Goal: Information Seeking & Learning: Learn about a topic

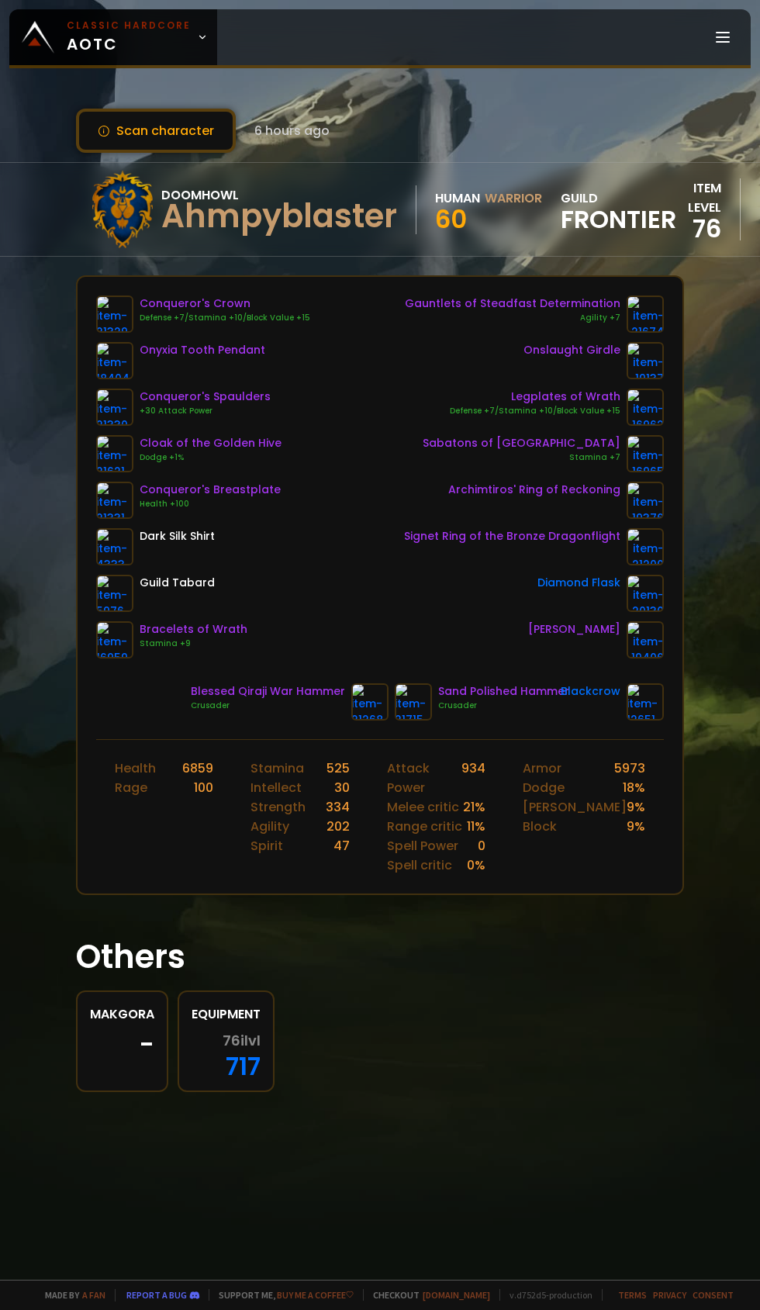
click at [197, 37] on icon at bounding box center [202, 37] width 11 height 11
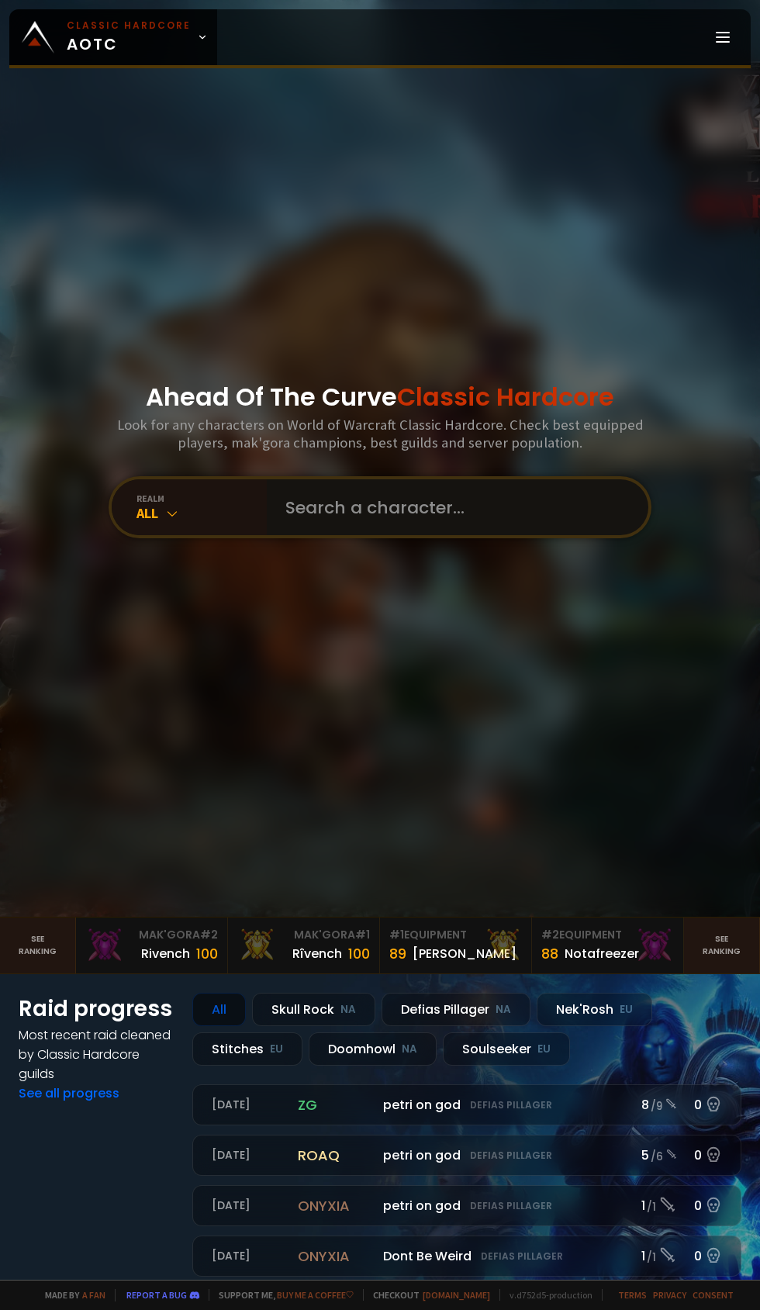
click at [406, 535] on input "text" at bounding box center [453, 507] width 354 height 56
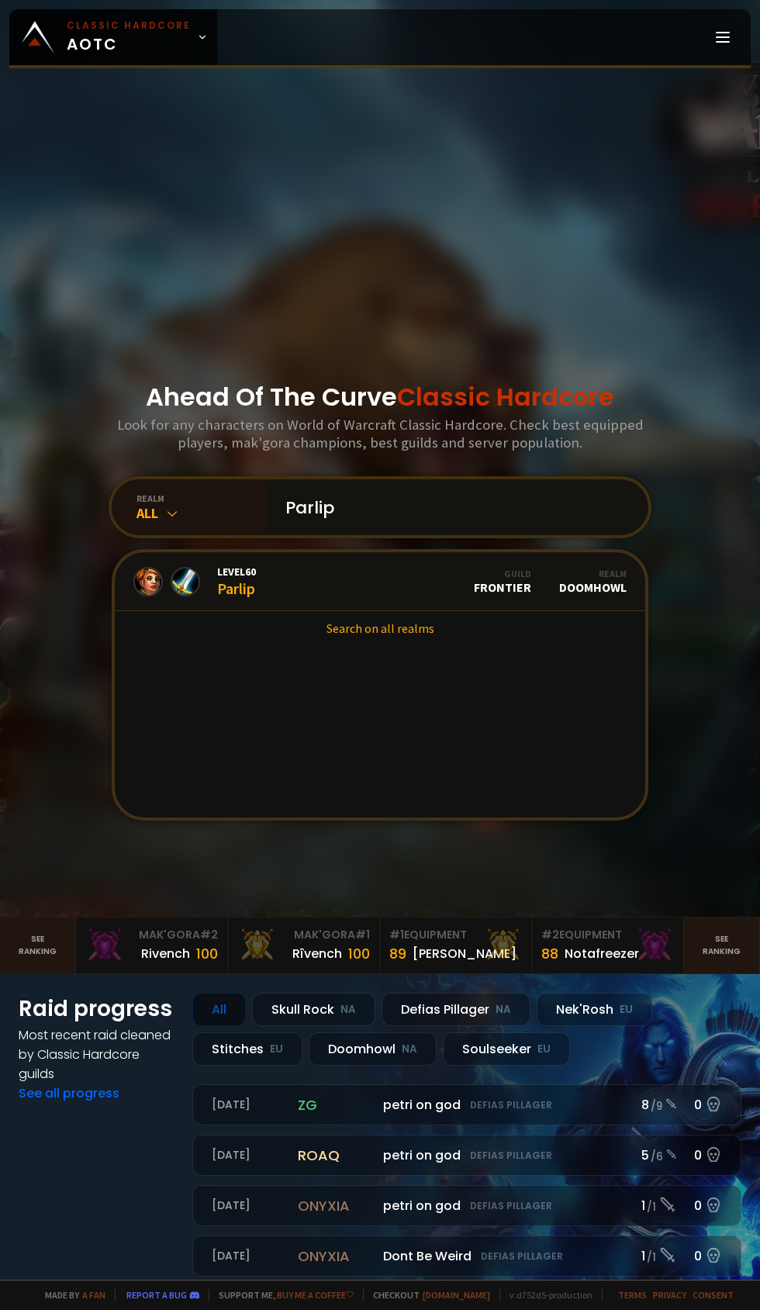
type input "Parlip"
click at [280, 611] on link "Level 60 Parlip Guild Frontier Realm Doomhowl" at bounding box center [380, 581] width 530 height 59
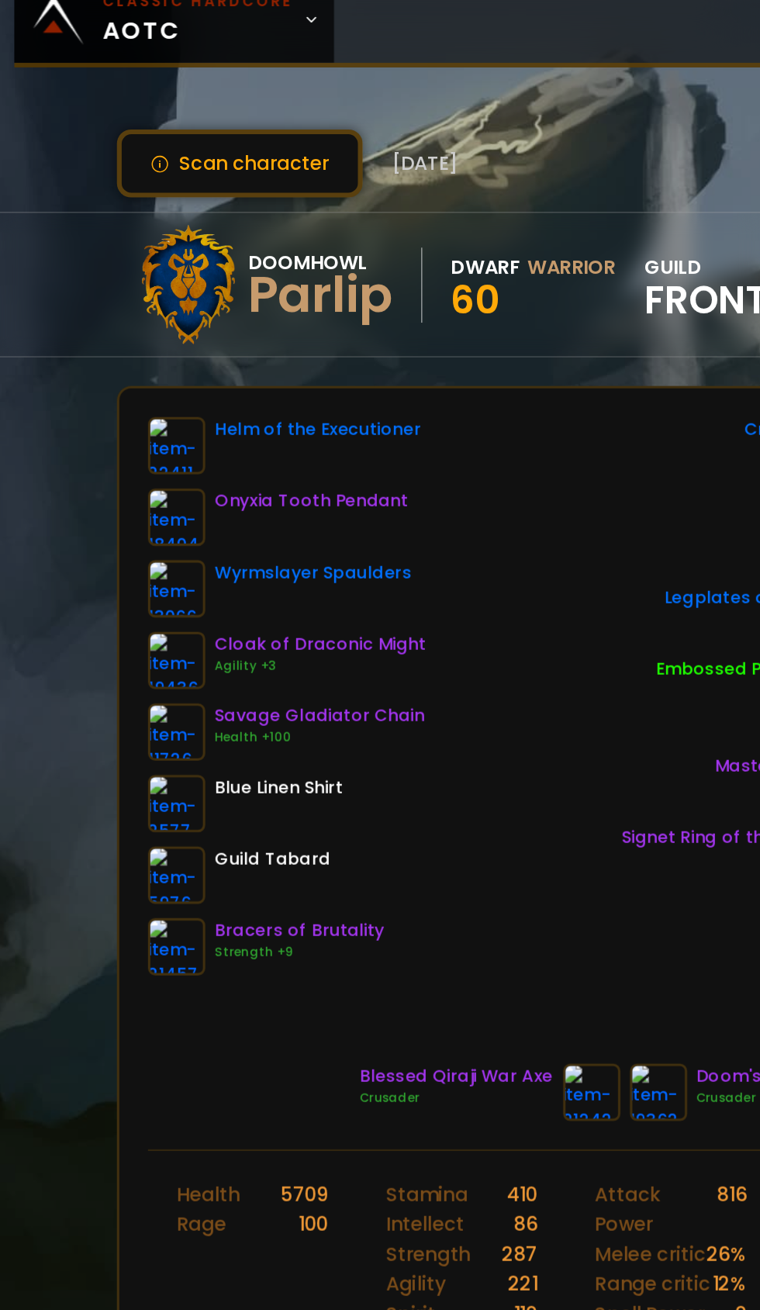
click at [113, 450] on img at bounding box center [114, 453] width 37 height 37
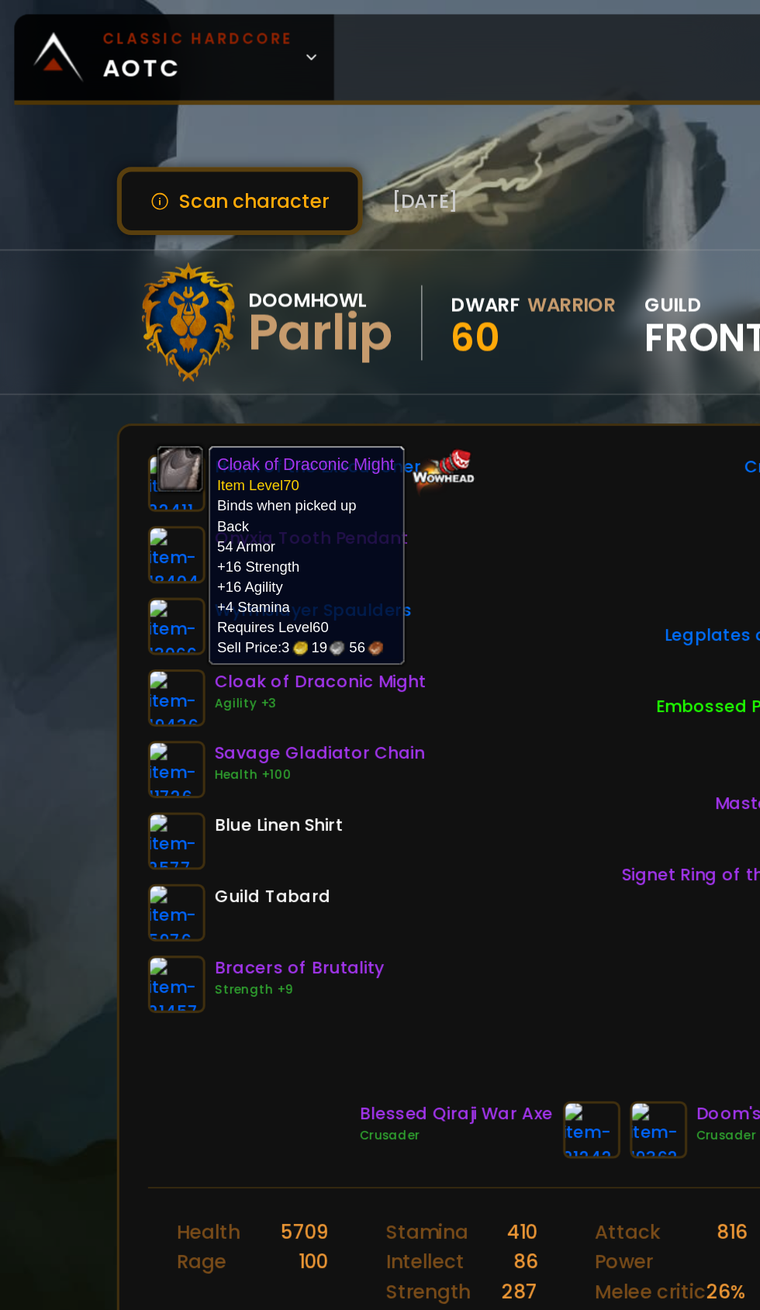
click at [368, 406] on div "Helm of the Executioner Onyxia Tooth Pendant Wyrmslayer Spaulders Cloak of Drac…" at bounding box center [380, 492] width 568 height 395
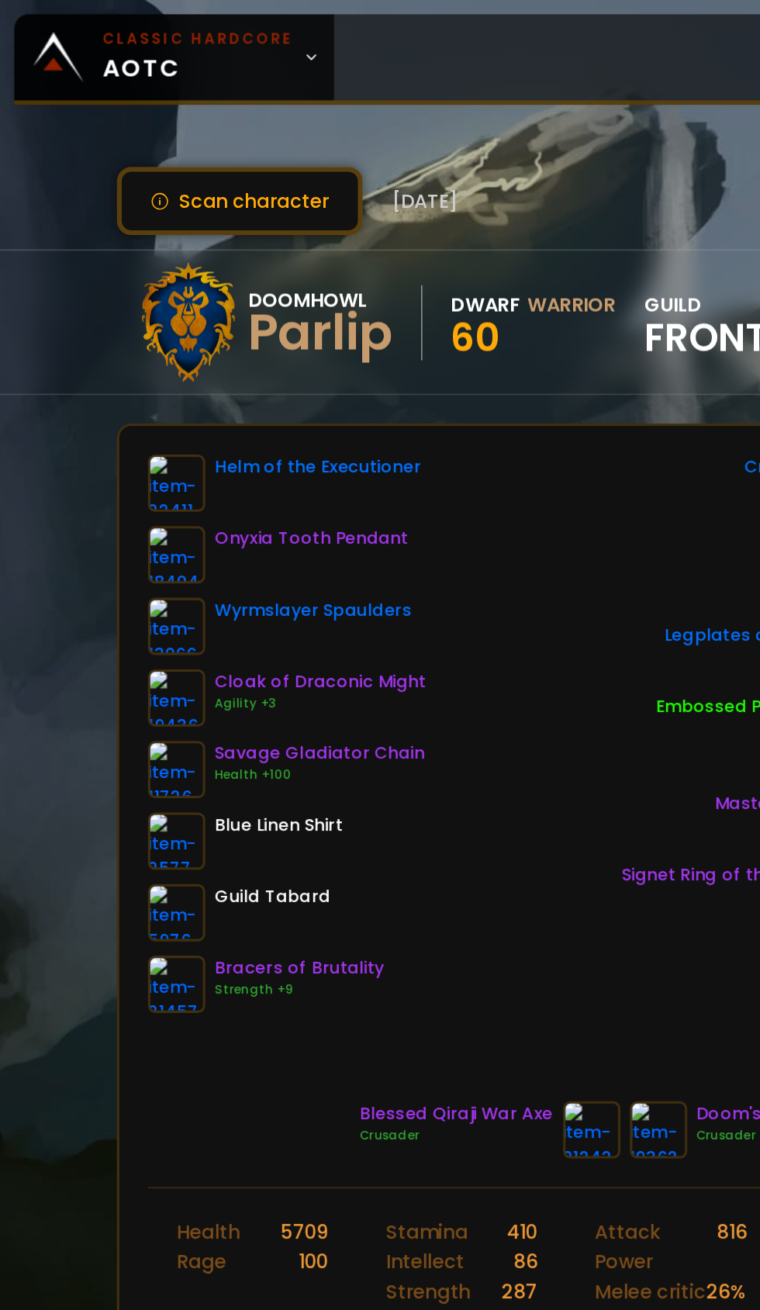
click at [125, 450] on img at bounding box center [114, 453] width 37 height 37
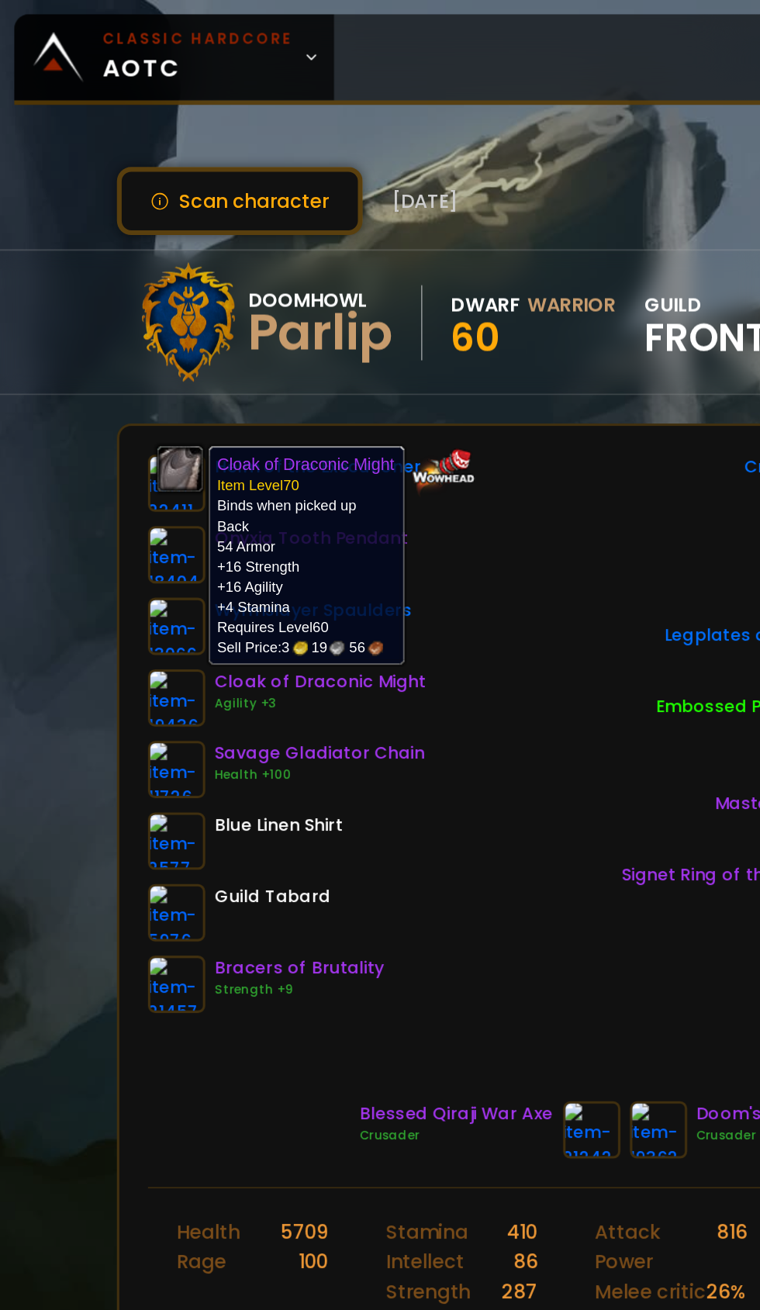
click at [347, 471] on div "Helm of the Executioner Onyxia Tooth Pendant Wyrmslayer Spaulders Cloak of Drac…" at bounding box center [380, 492] width 568 height 395
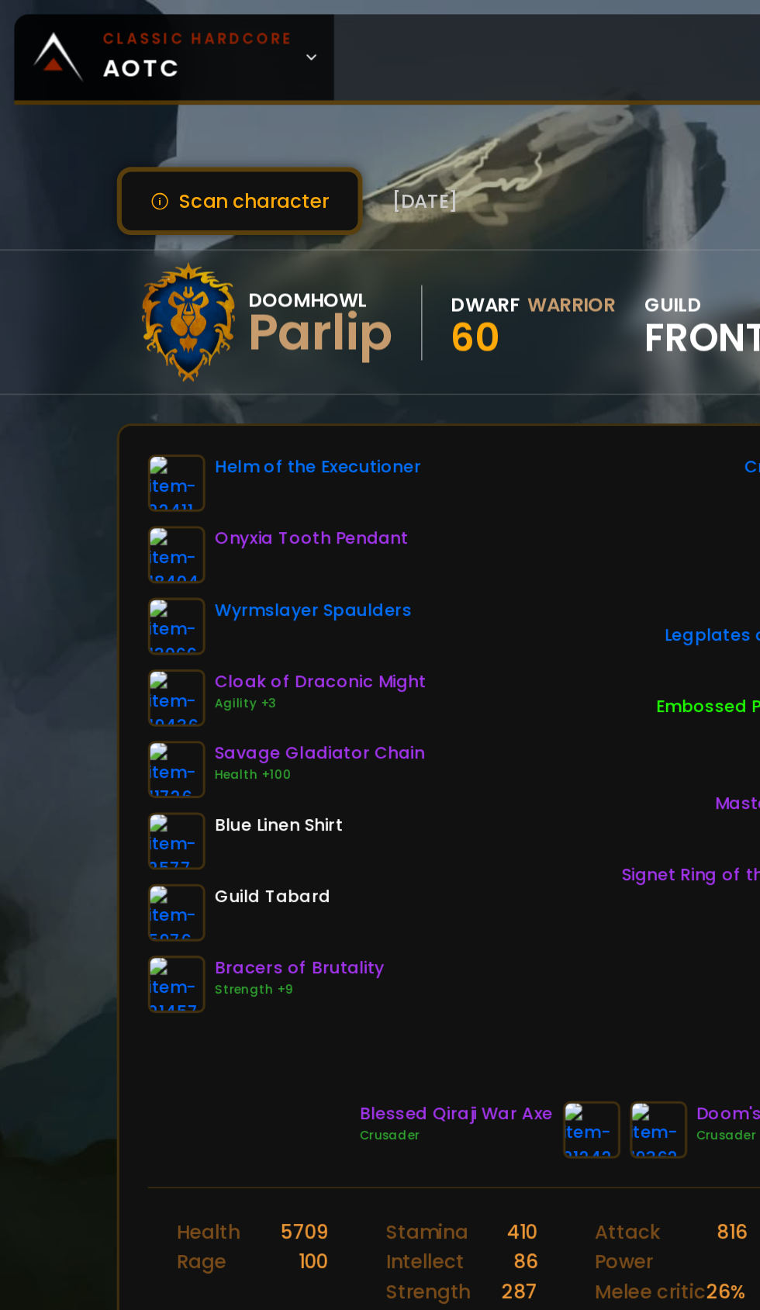
click at [105, 644] on img at bounding box center [114, 639] width 37 height 37
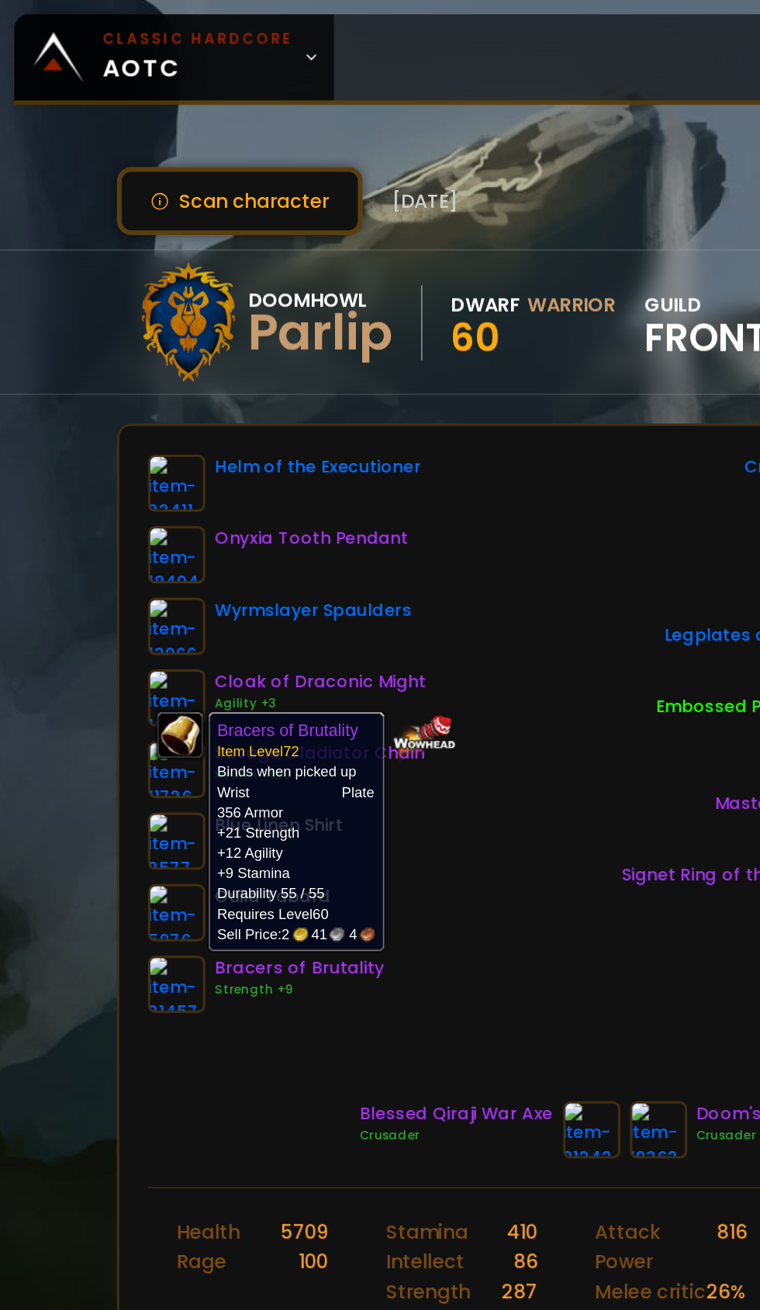
click at [376, 476] on div "Helm of the Executioner Onyxia Tooth Pendant Wyrmslayer Spaulders Cloak of Drac…" at bounding box center [380, 492] width 568 height 395
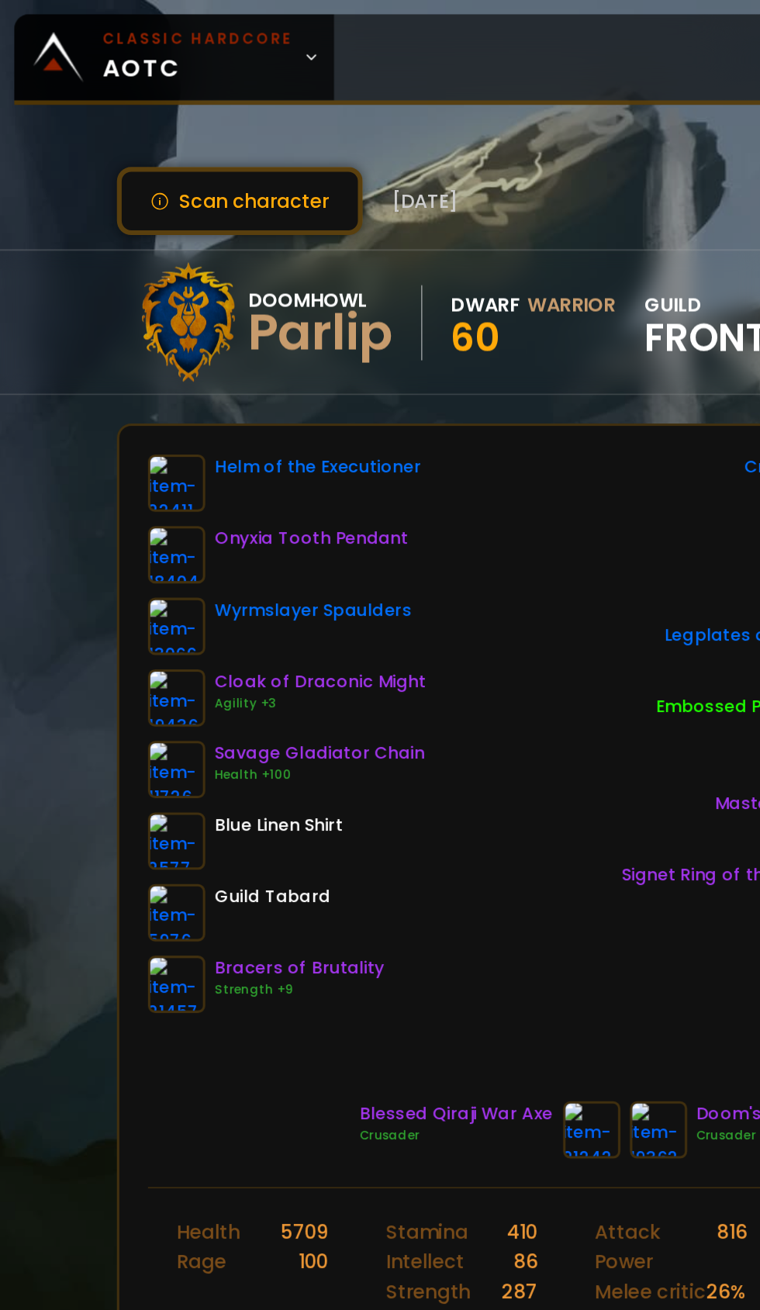
click at [109, 642] on img at bounding box center [114, 639] width 37 height 37
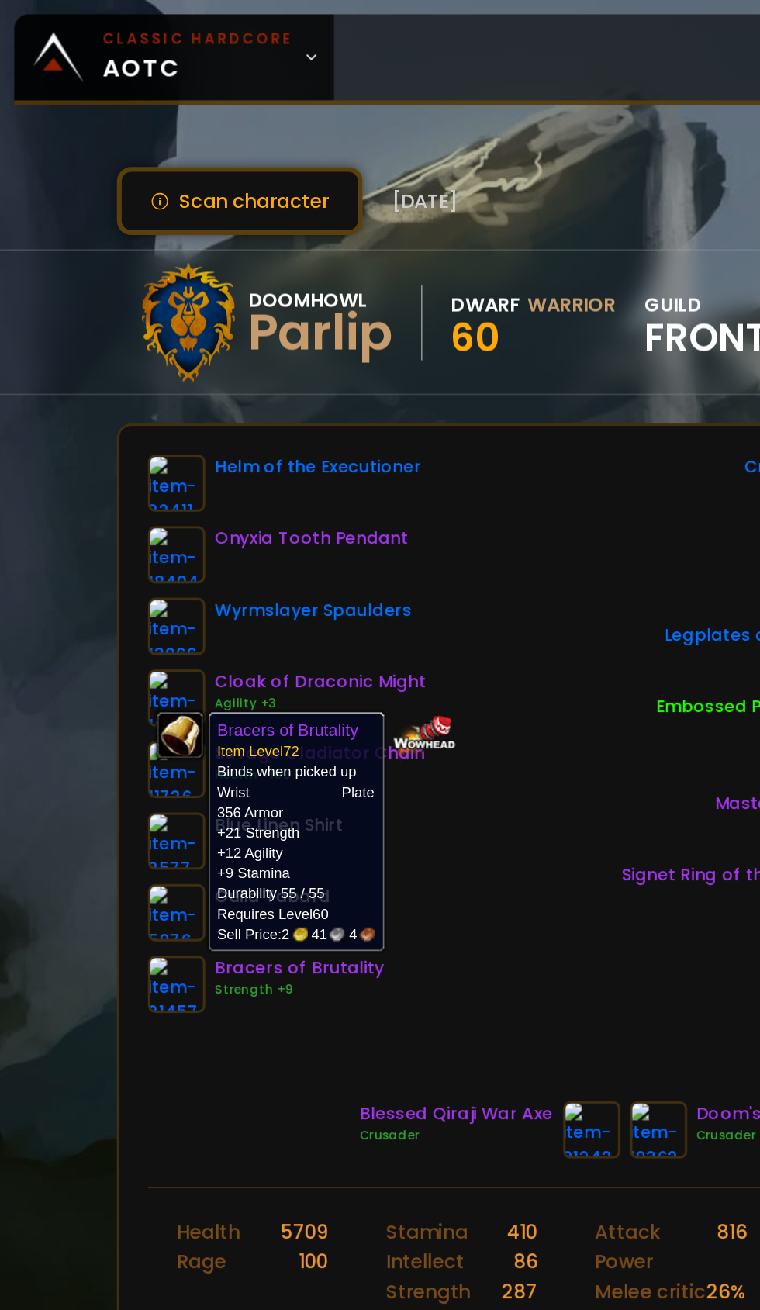
click at [367, 492] on div "Helm of the Executioner Onyxia Tooth Pendant Wyrmslayer Spaulders Cloak of Drac…" at bounding box center [380, 492] width 568 height 395
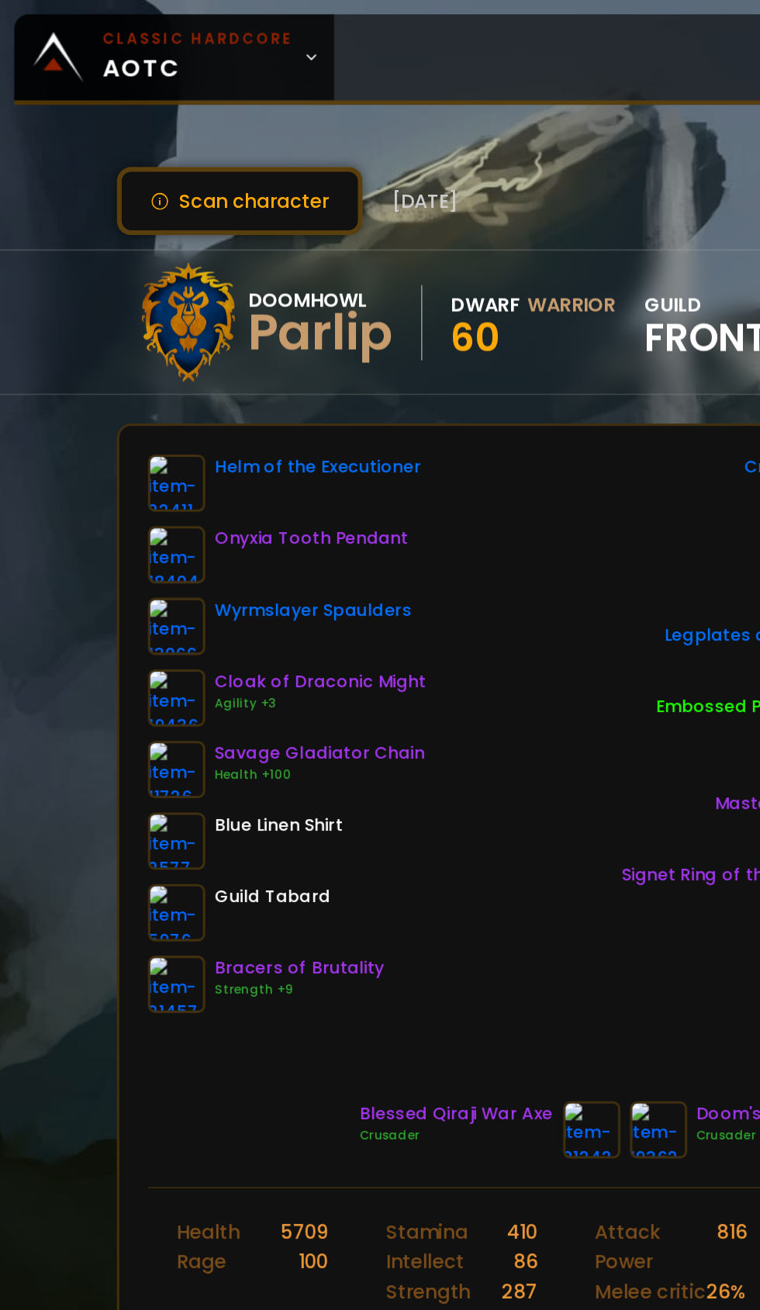
click at [112, 640] on img at bounding box center [114, 639] width 37 height 37
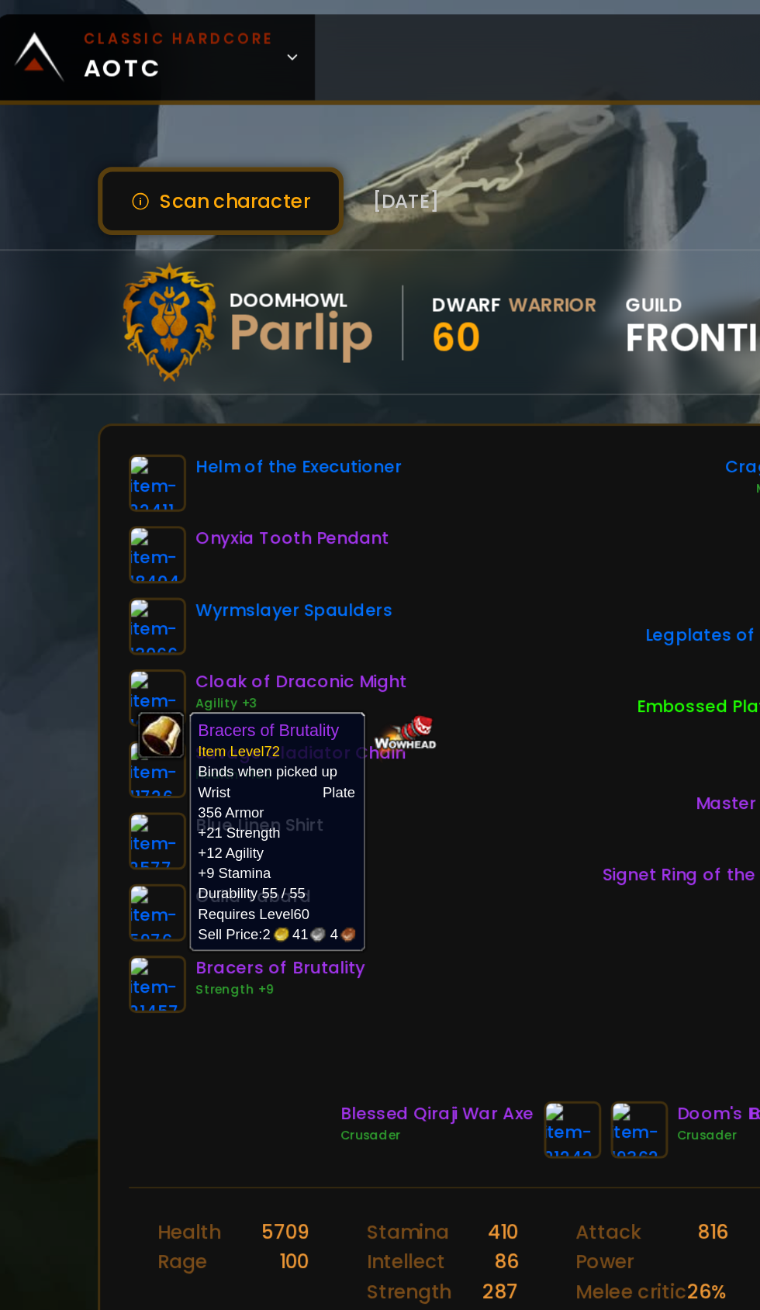
click at [364, 620] on div "Helm of the Executioner Onyxia Tooth Pendant Wyrmslayer Spaulders Cloak of Drac…" at bounding box center [380, 492] width 568 height 395
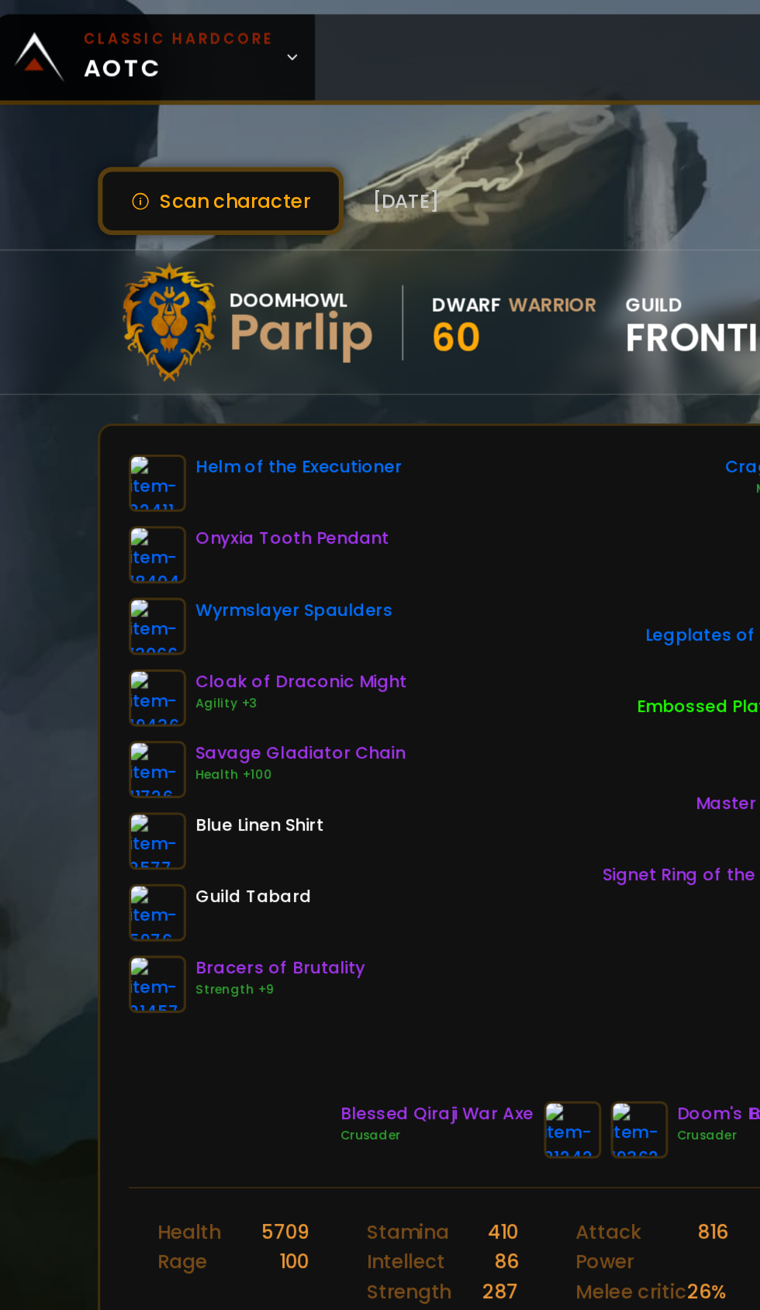
click at [116, 642] on img at bounding box center [114, 639] width 37 height 37
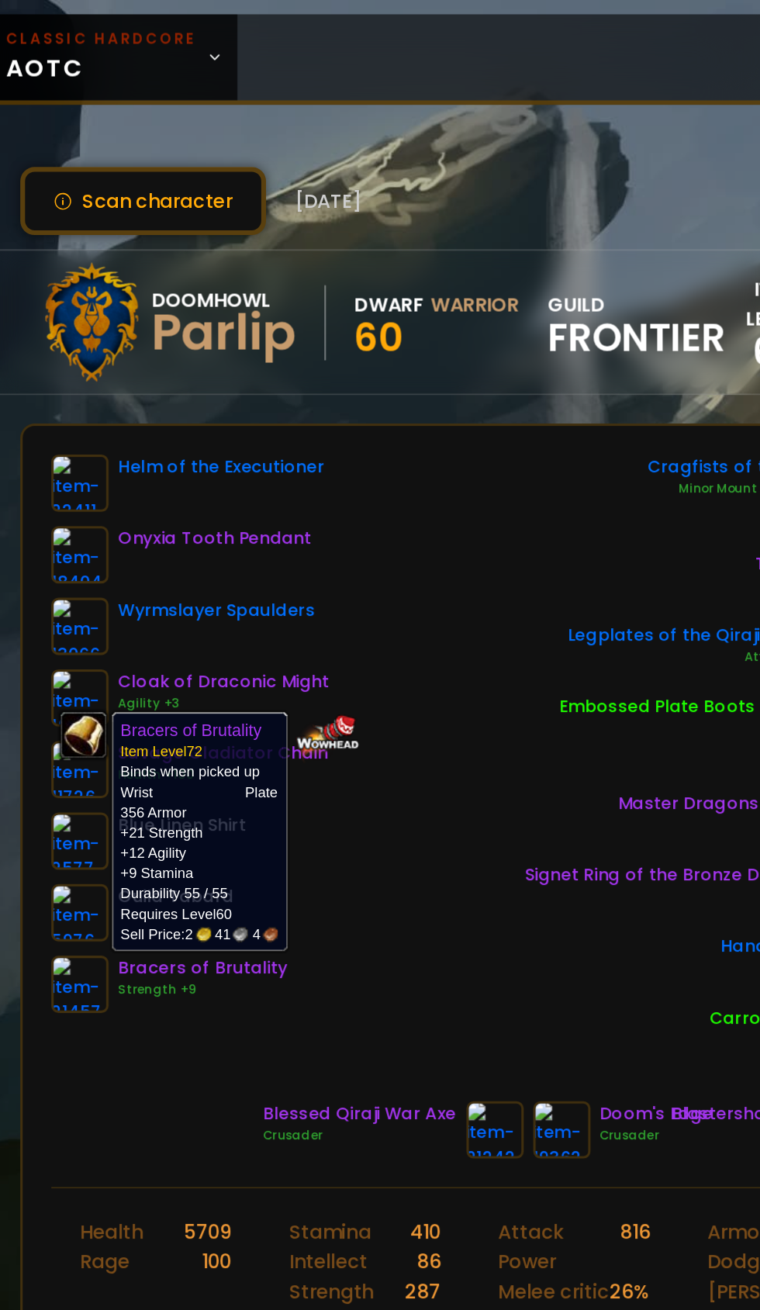
click at [358, 616] on div "Helm of the Executioner Onyxia Tooth Pendant Wyrmslayer Spaulders Cloak of Drac…" at bounding box center [380, 492] width 568 height 395
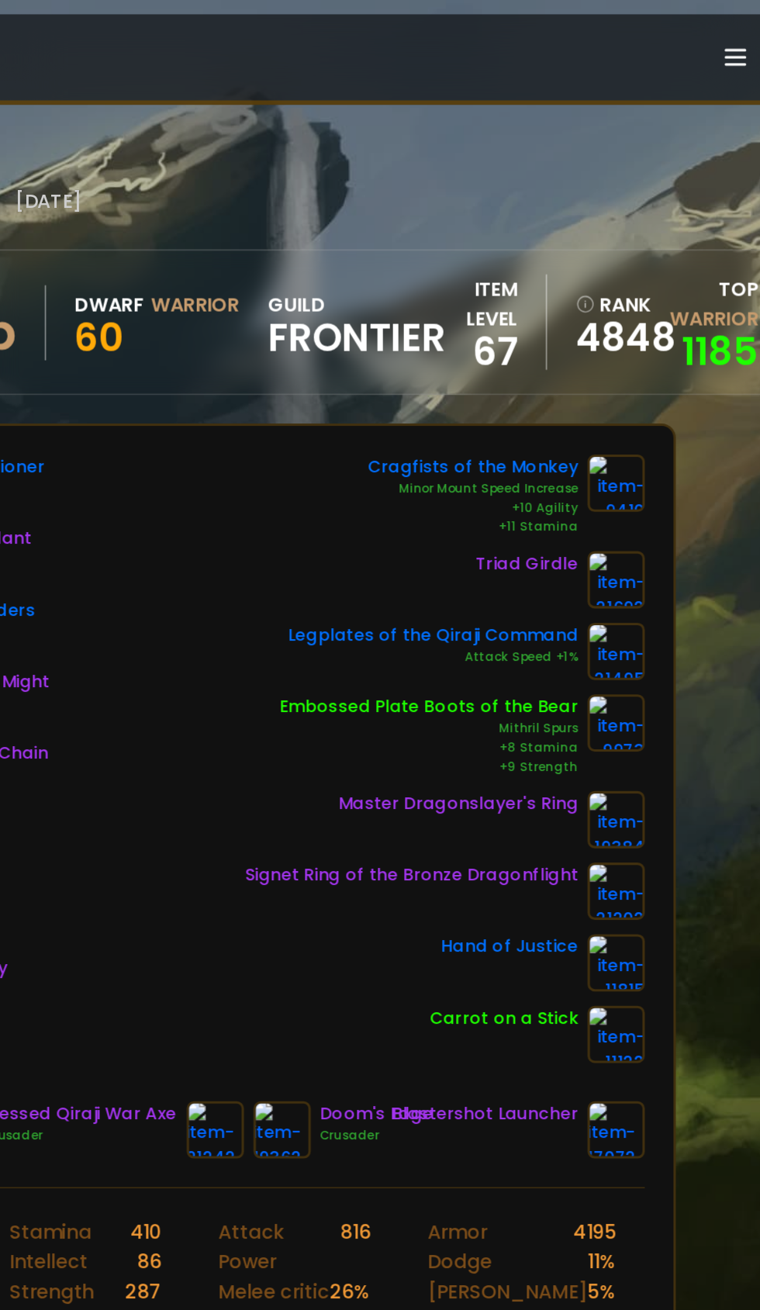
click at [661, 426] on img at bounding box center [645, 423] width 37 height 37
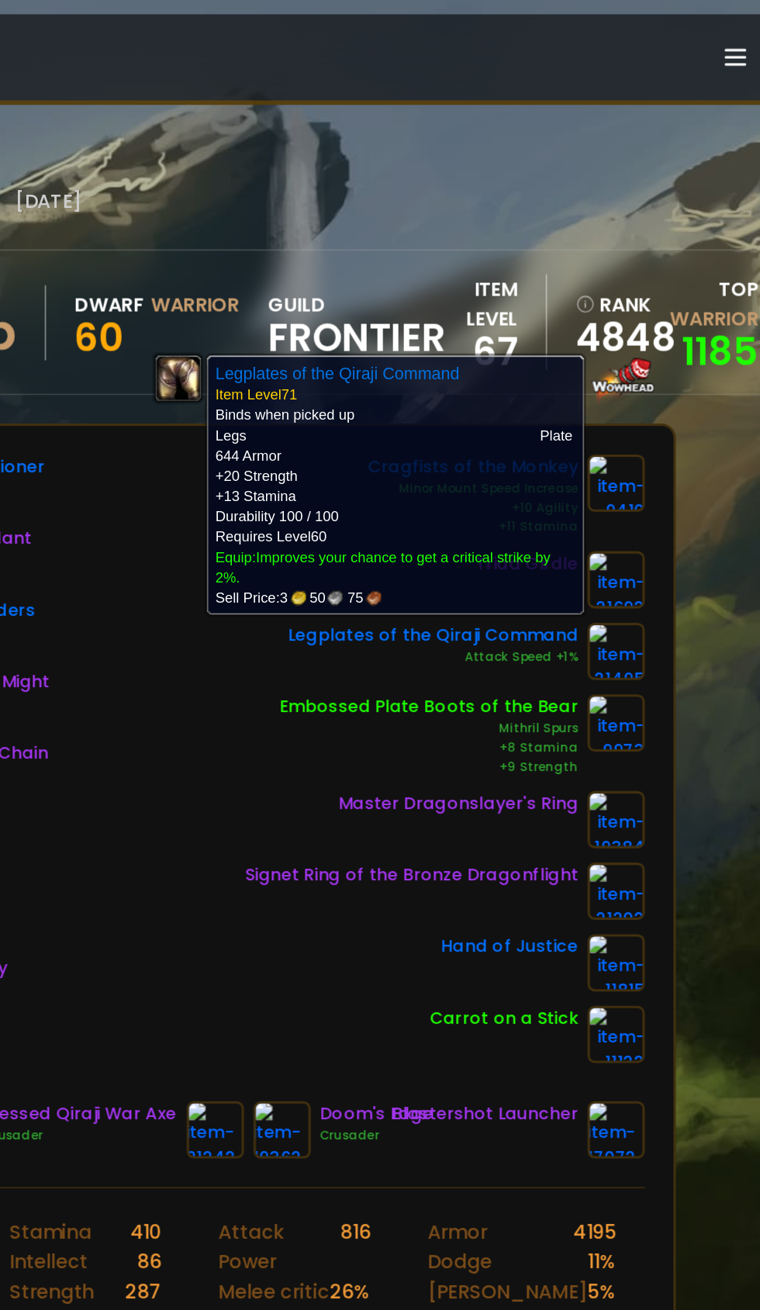
click at [386, 620] on div "Helm of the Executioner Onyxia Tooth Pendant Wyrmslayer Spaulders Cloak of Drac…" at bounding box center [380, 492] width 568 height 395
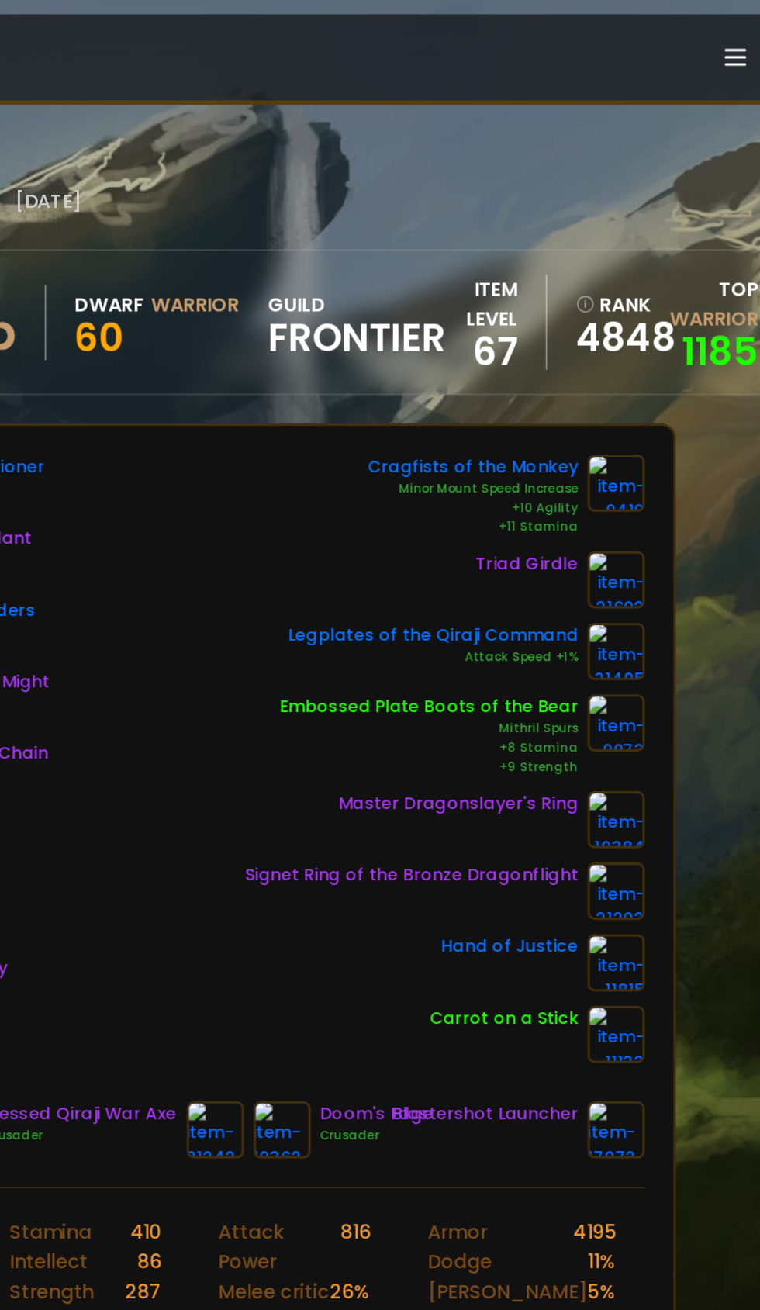
click at [651, 414] on img at bounding box center [645, 423] width 37 height 37
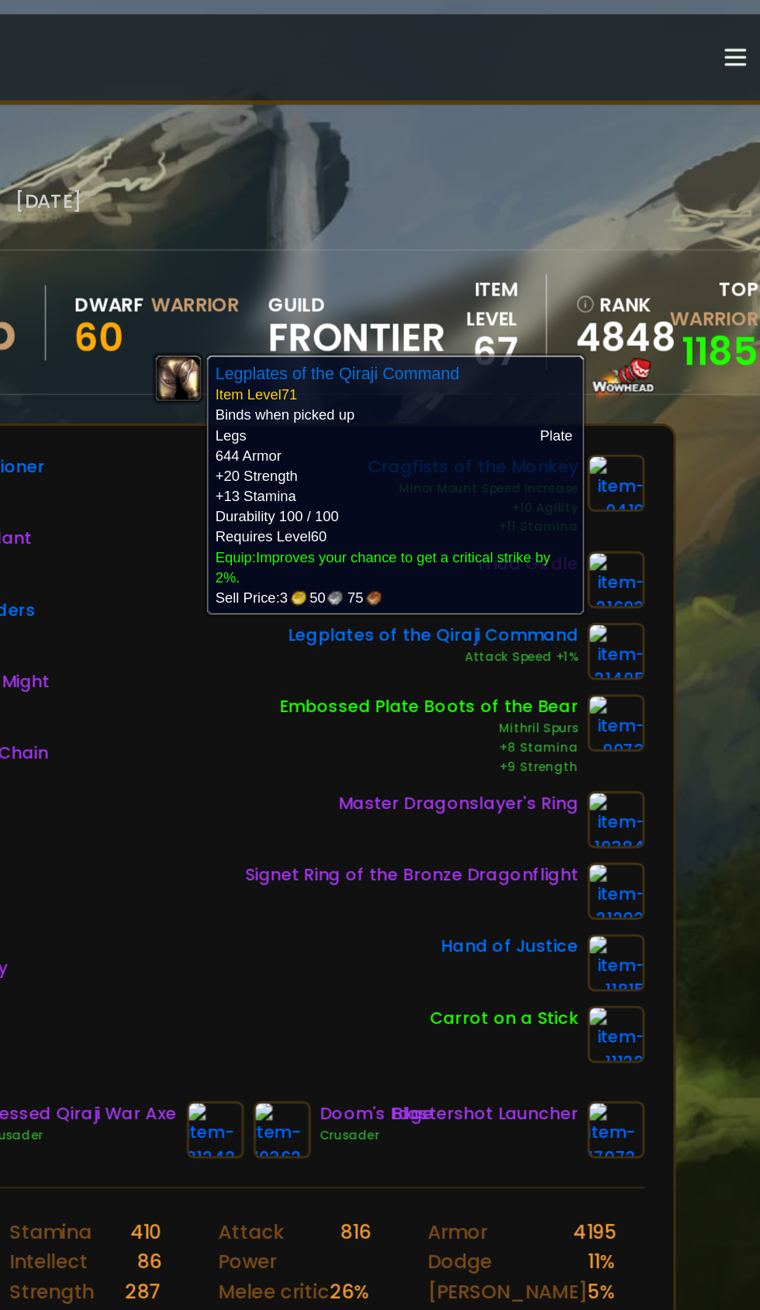
click at [401, 615] on div "Helm of the Executioner Onyxia Tooth Pendant Wyrmslayer Spaulders Cloak of Drac…" at bounding box center [380, 492] width 568 height 395
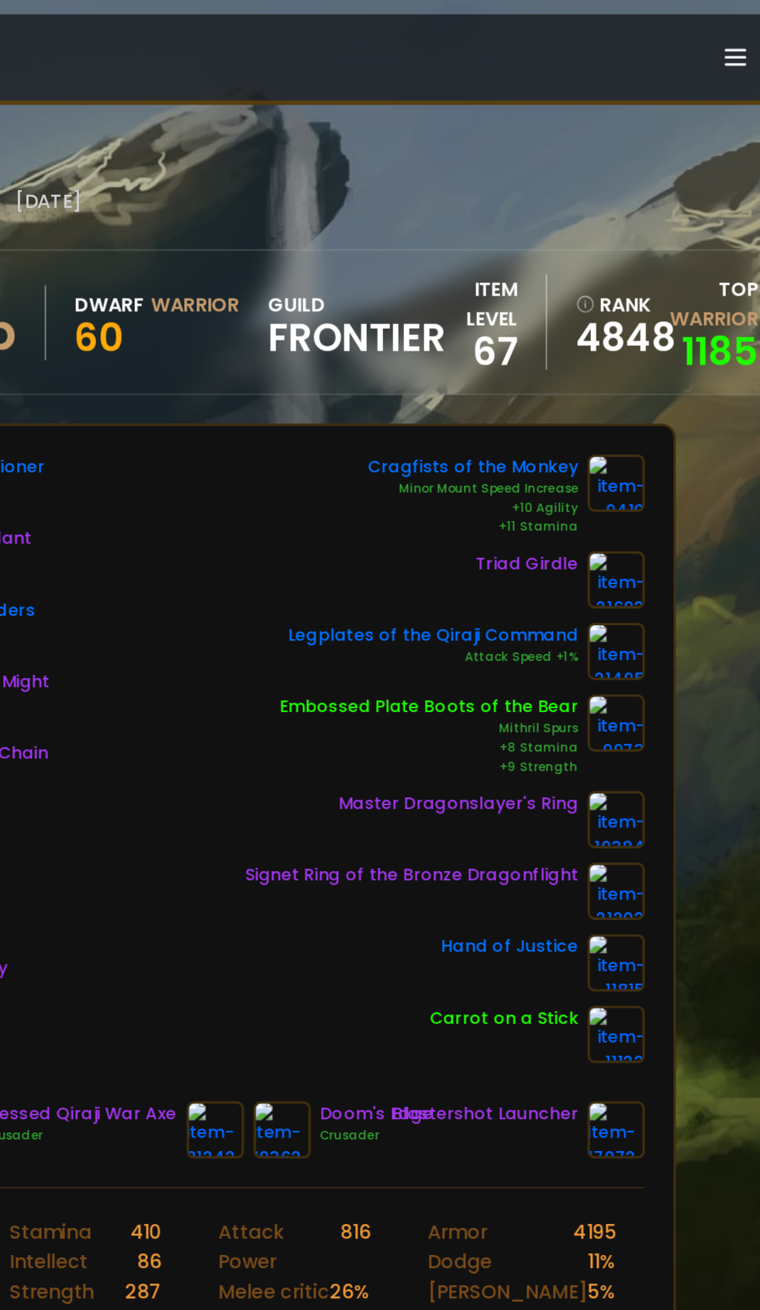
click at [653, 420] on img at bounding box center [645, 423] width 37 height 37
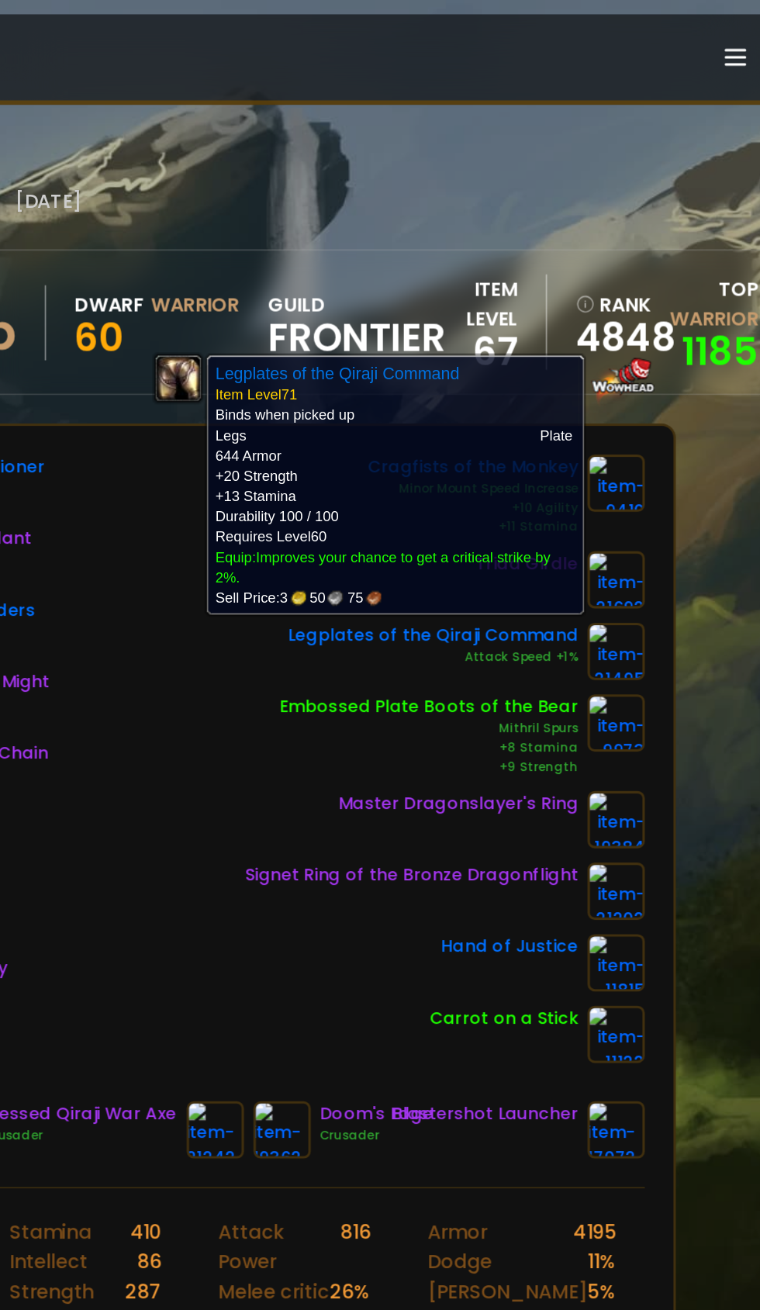
click at [427, 641] on div "Cragfists of the Monkey Minor Mount Speed Increase +10 Agility +11 Stamina Tria…" at bounding box center [534, 492] width 260 height 395
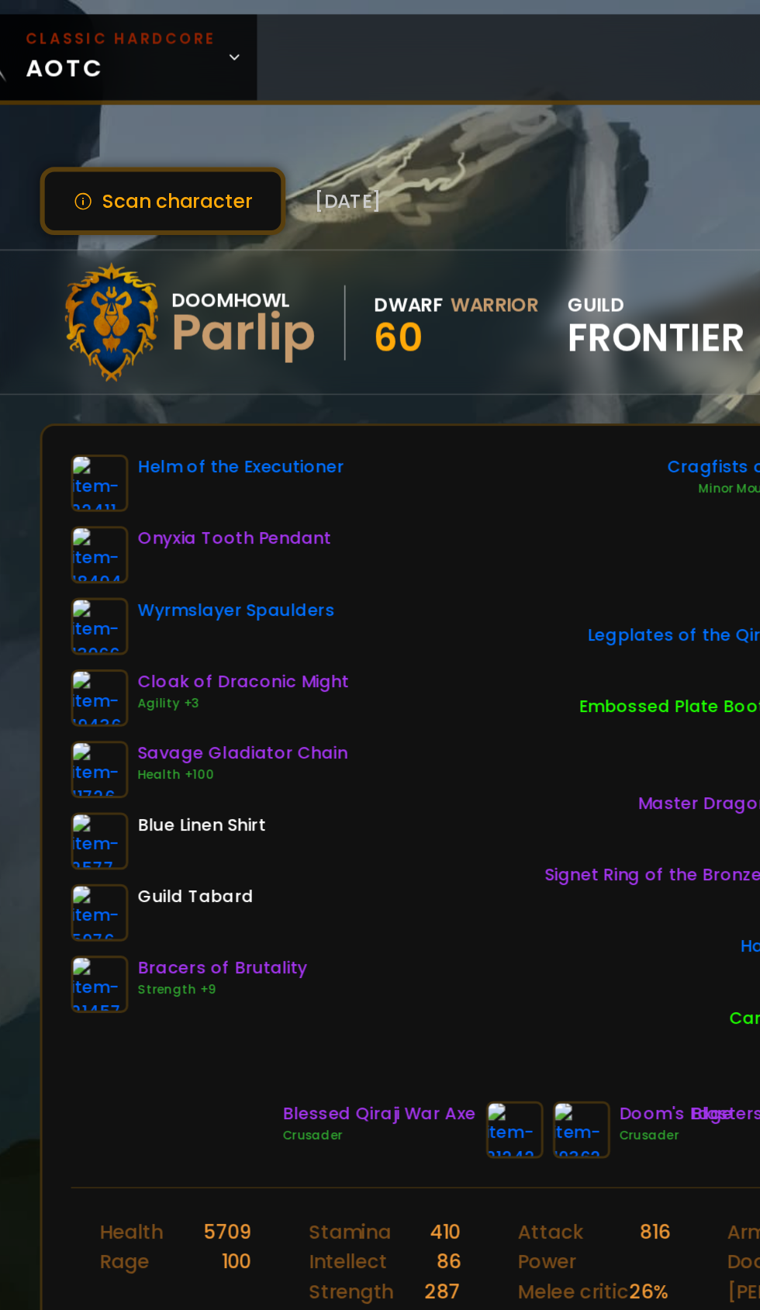
click at [124, 647] on img at bounding box center [114, 639] width 37 height 37
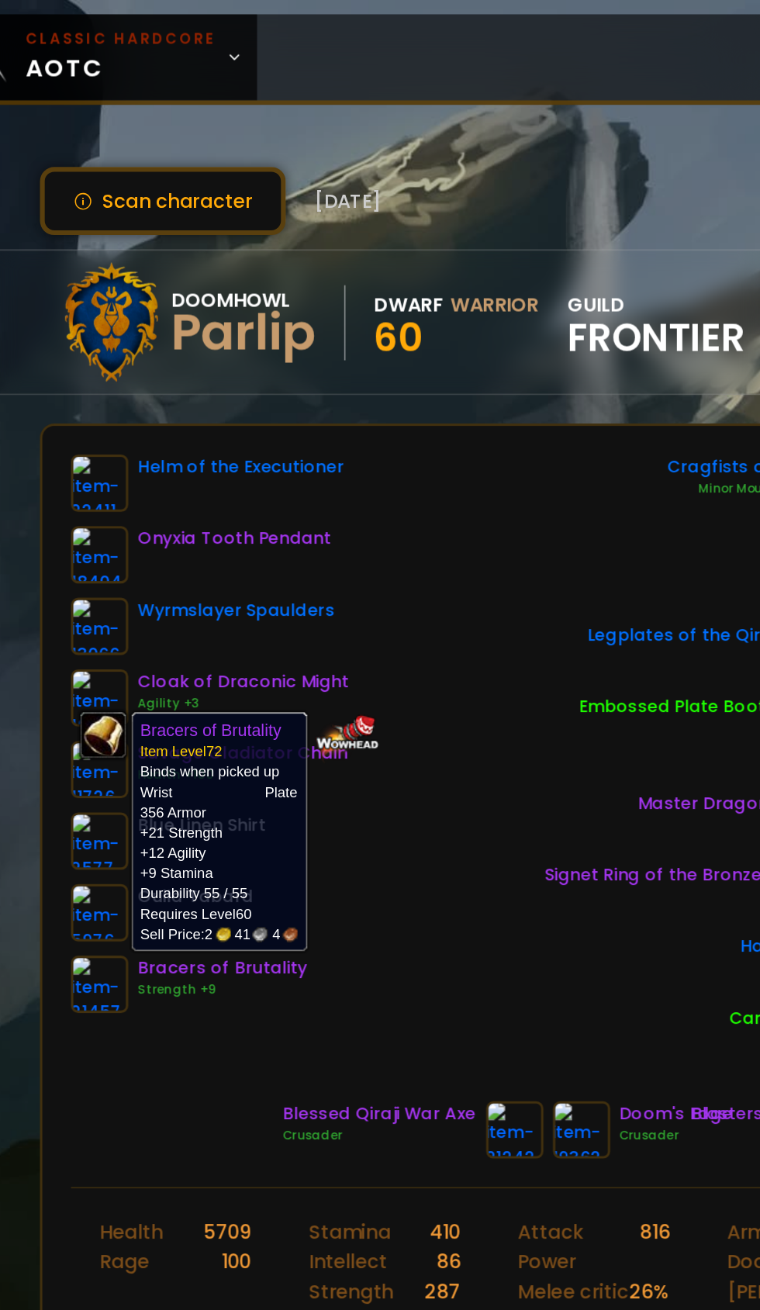
click at [342, 577] on div "Helm of the Executioner Onyxia Tooth Pendant Wyrmslayer Spaulders Cloak of Drac…" at bounding box center [380, 492] width 568 height 395
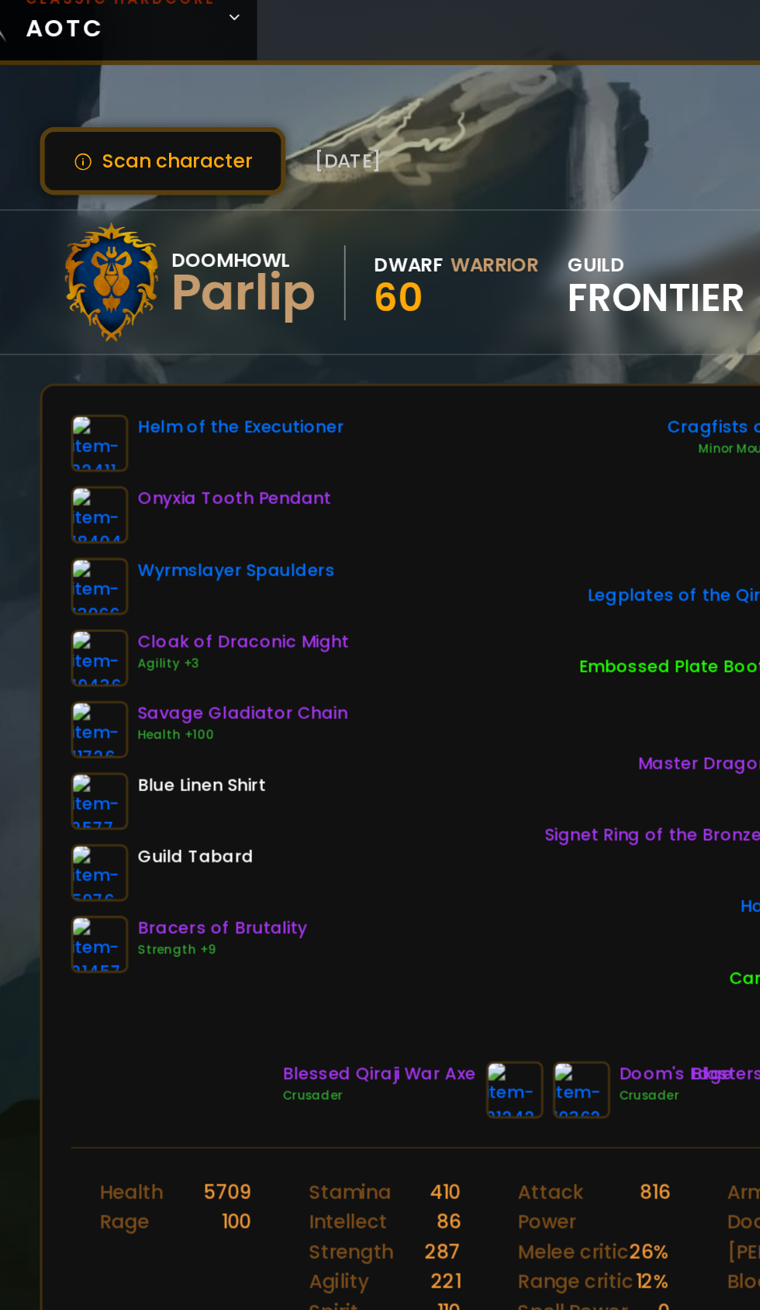
click at [126, 297] on img at bounding box center [114, 313] width 37 height 37
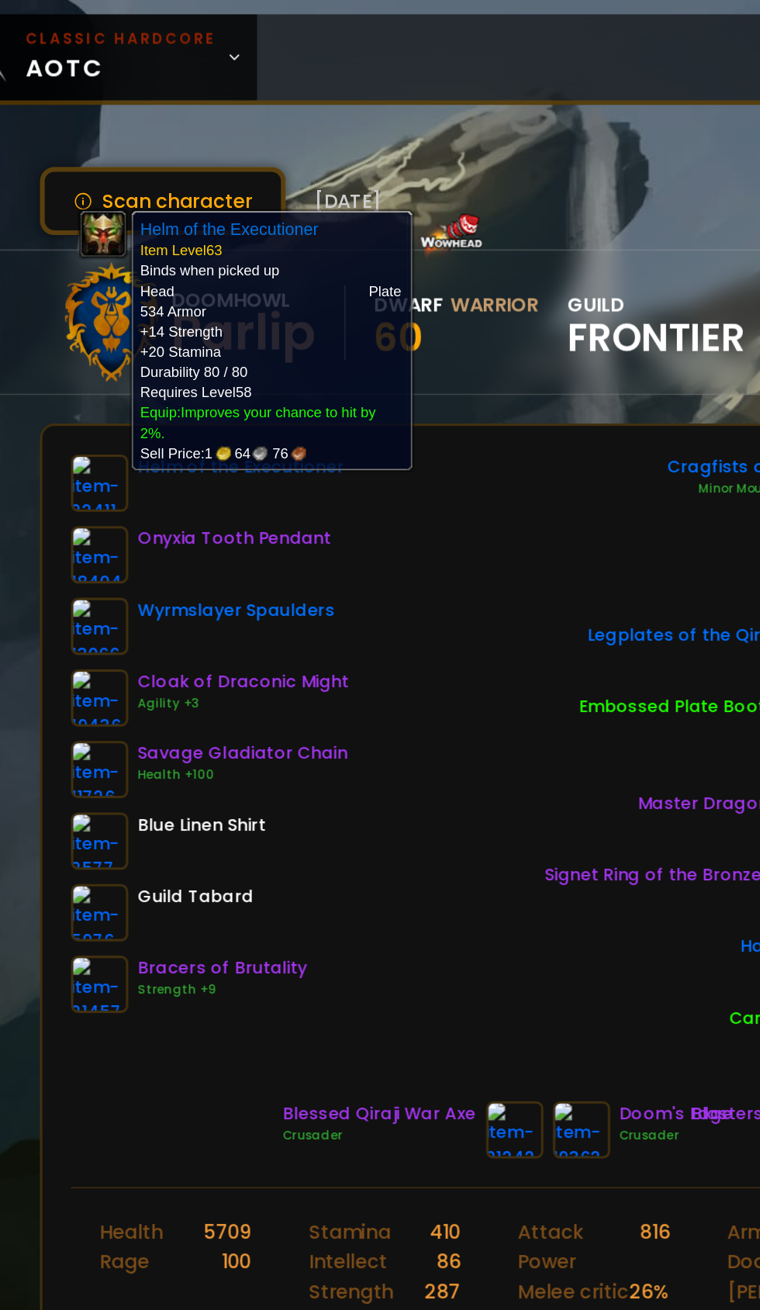
click at [342, 464] on div "Helm of the Executioner Onyxia Tooth Pendant Wyrmslayer Spaulders Cloak of Drac…" at bounding box center [380, 492] width 568 height 395
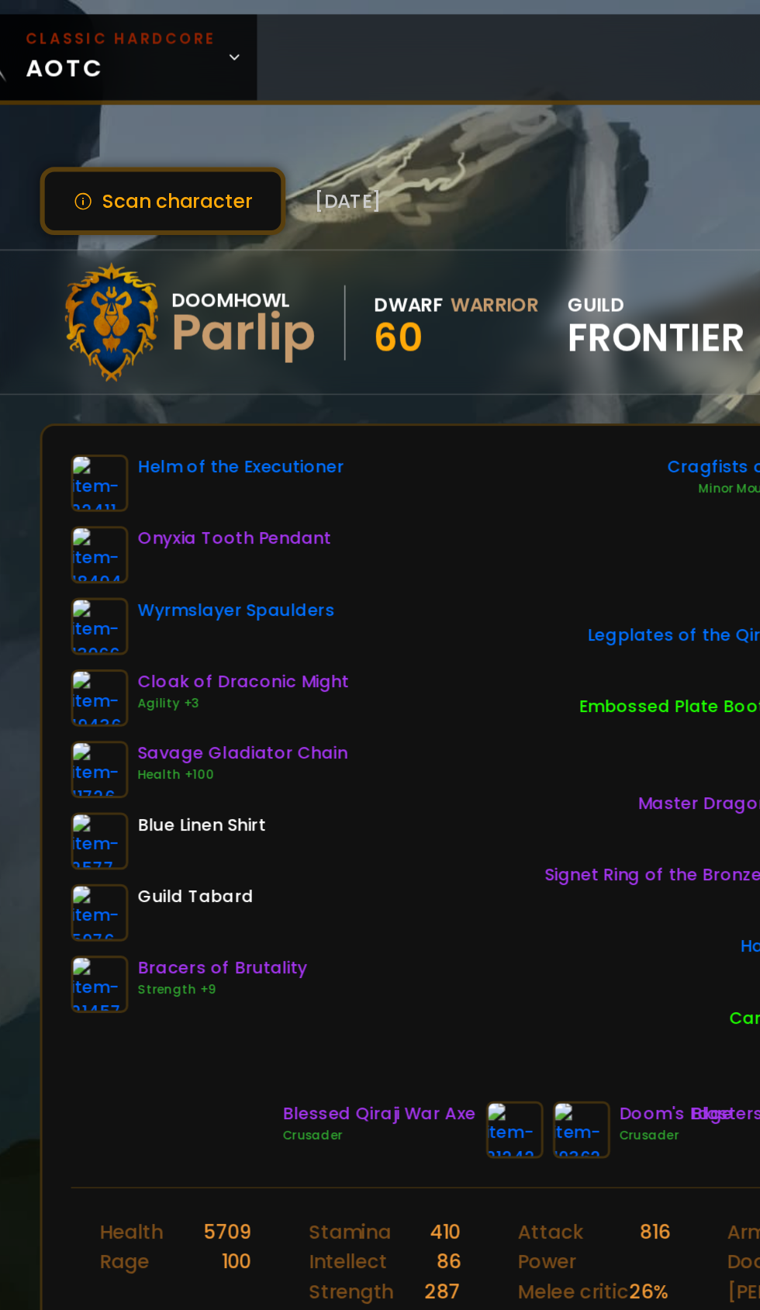
click at [116, 315] on img at bounding box center [114, 313] width 37 height 37
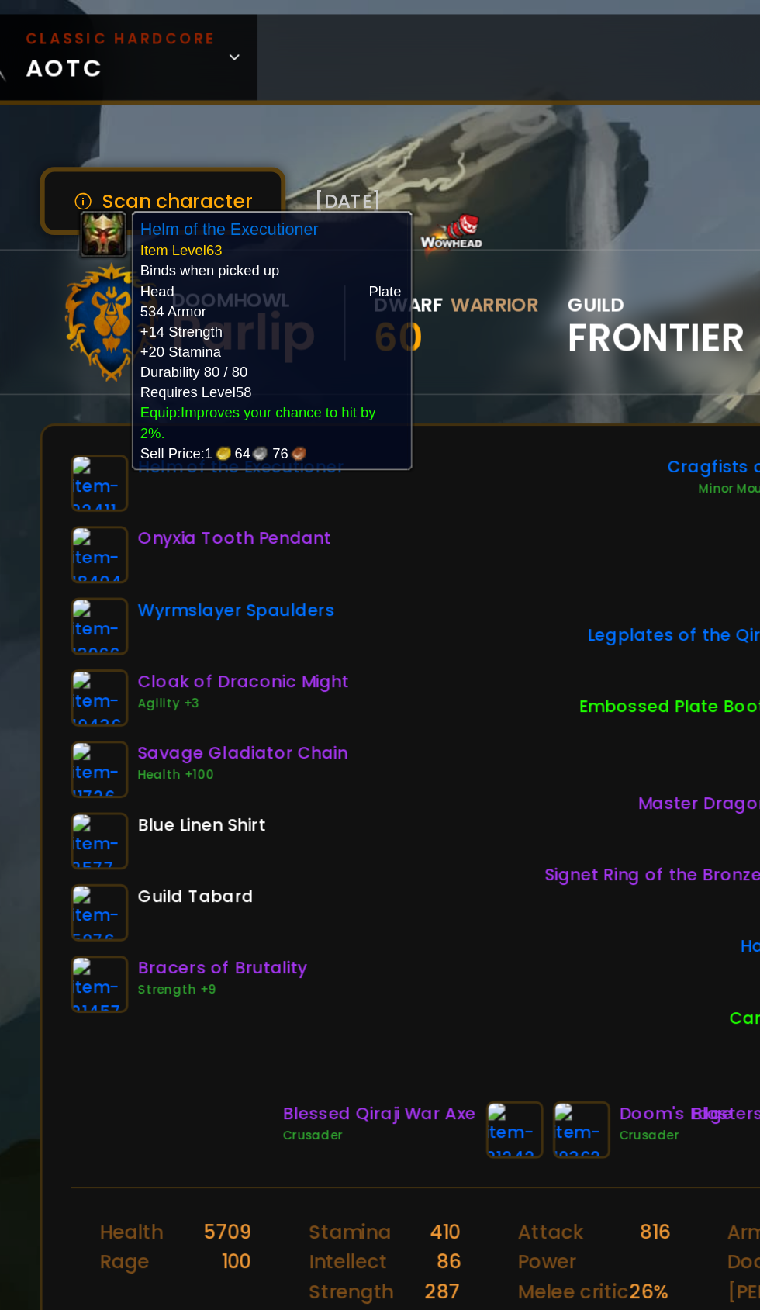
click at [358, 471] on div "Helm of the Executioner Onyxia Tooth Pendant Wyrmslayer Spaulders Cloak of Drac…" at bounding box center [380, 492] width 568 height 395
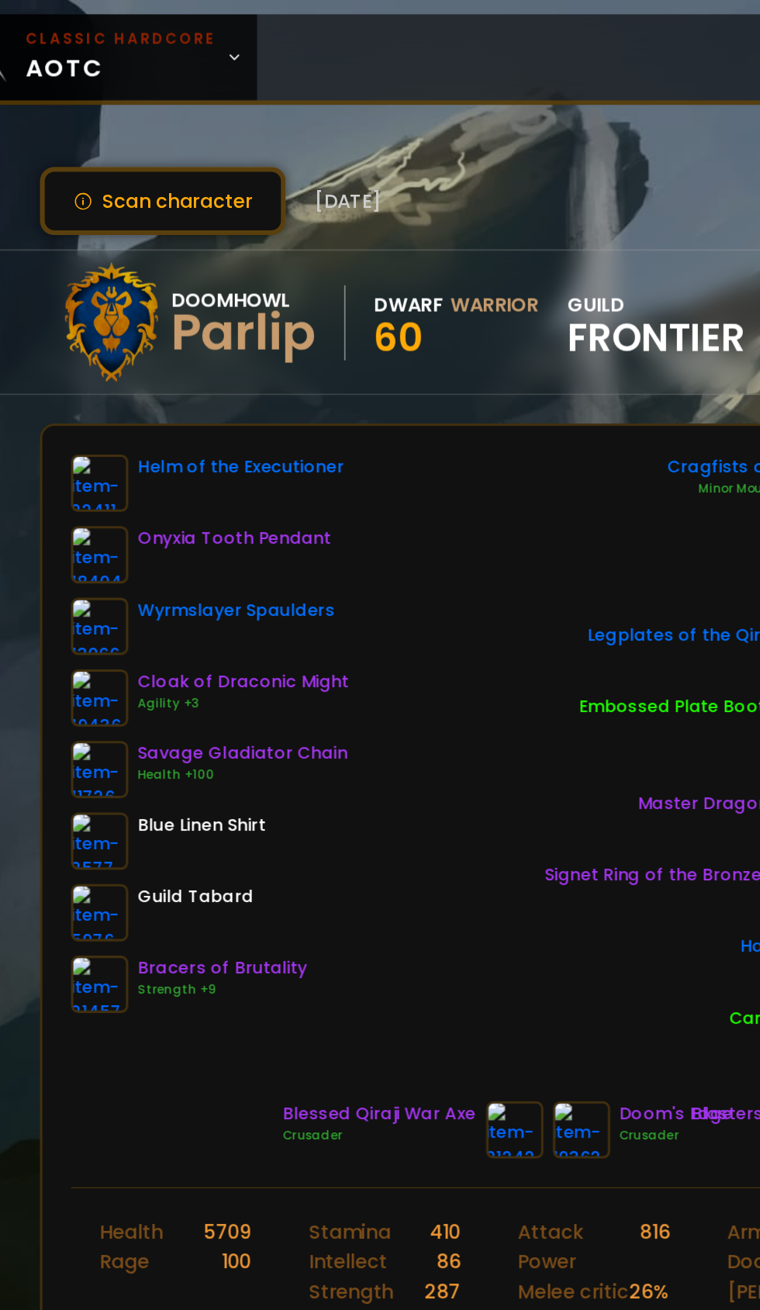
click at [129, 359] on img at bounding box center [114, 360] width 37 height 37
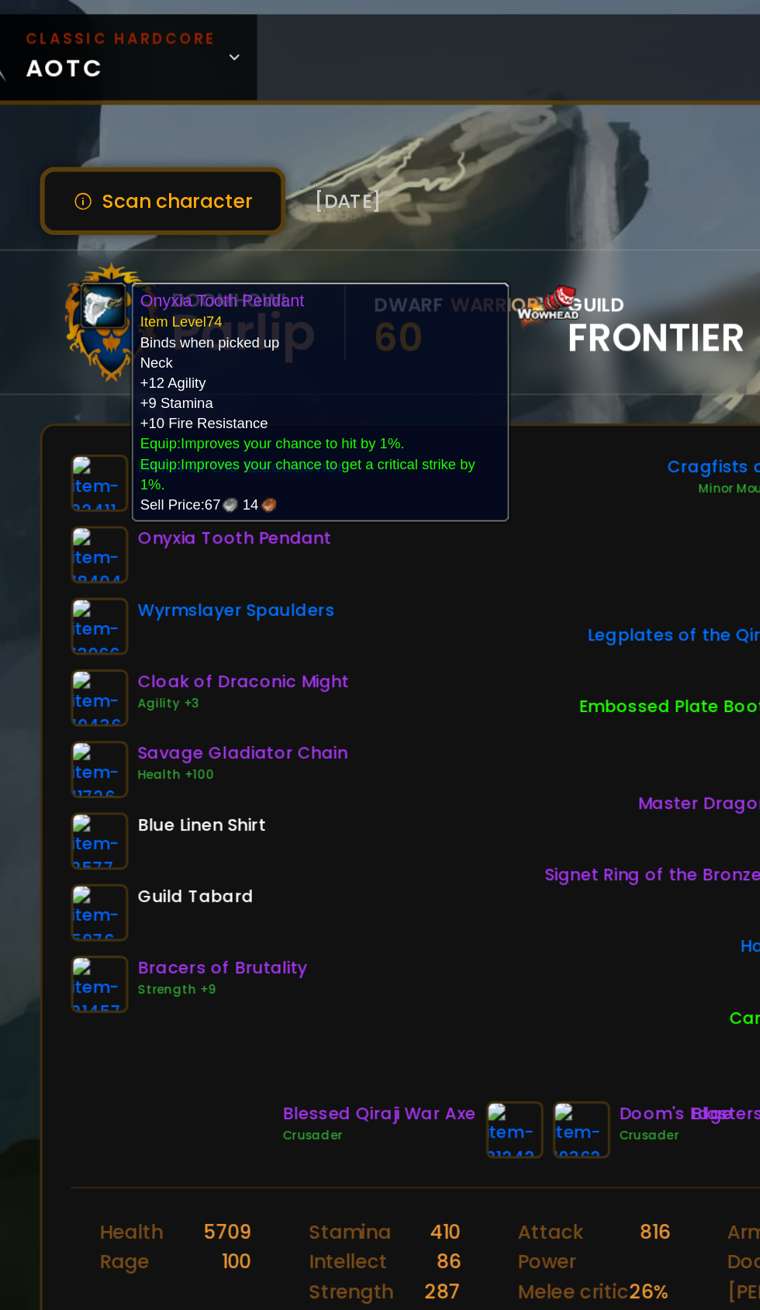
click at [363, 526] on div "Helm of the Executioner Onyxia Tooth Pendant Wyrmslayer Spaulders Cloak of Drac…" at bounding box center [380, 492] width 568 height 395
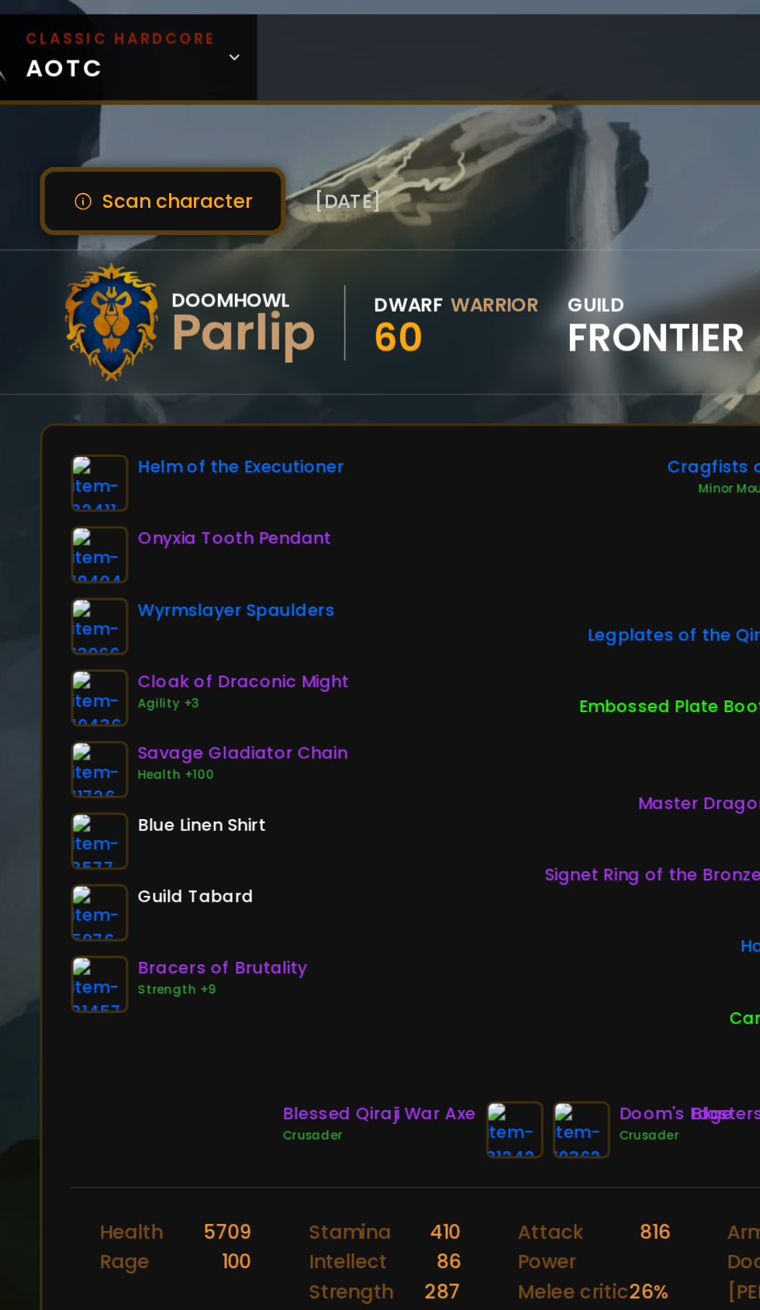
click at [124, 403] on img at bounding box center [114, 406] width 37 height 37
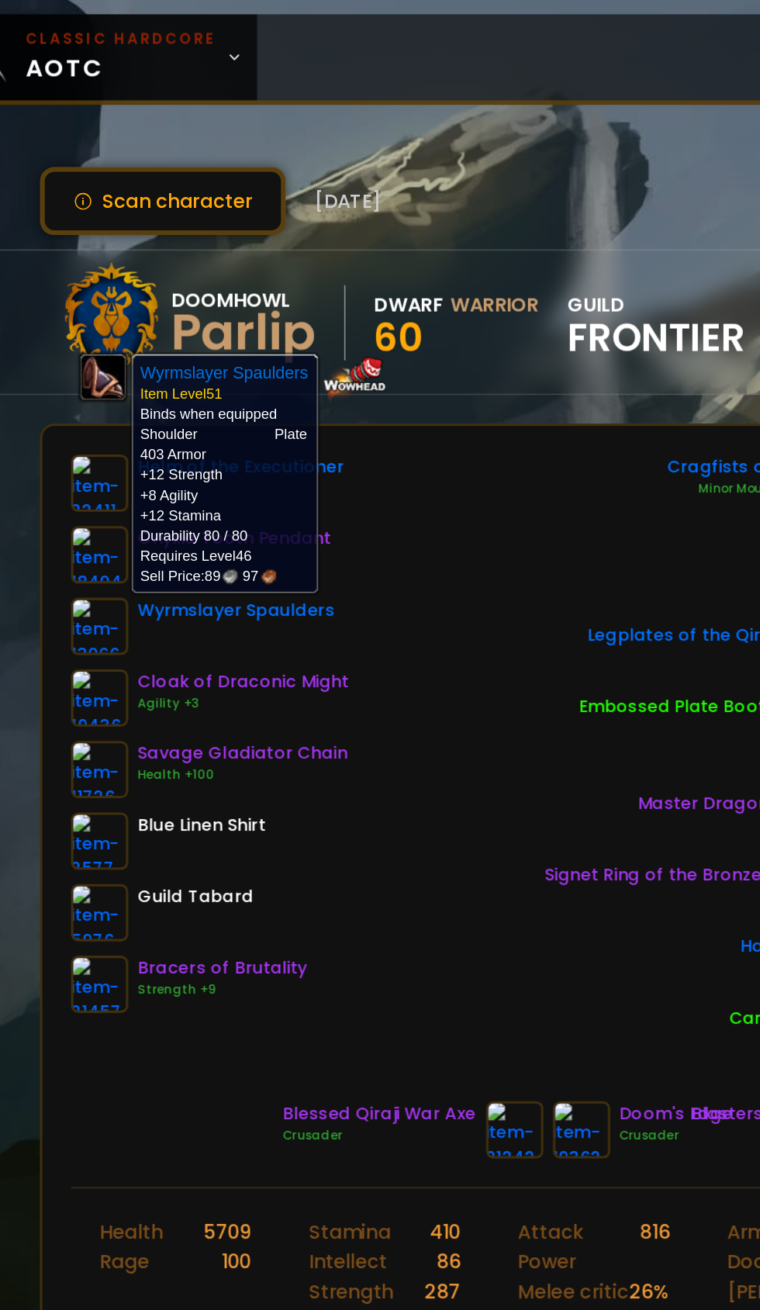
click at [344, 564] on div "Helm of the Executioner Onyxia Tooth Pendant Wyrmslayer Spaulders Cloak of Drac…" at bounding box center [380, 492] width 568 height 395
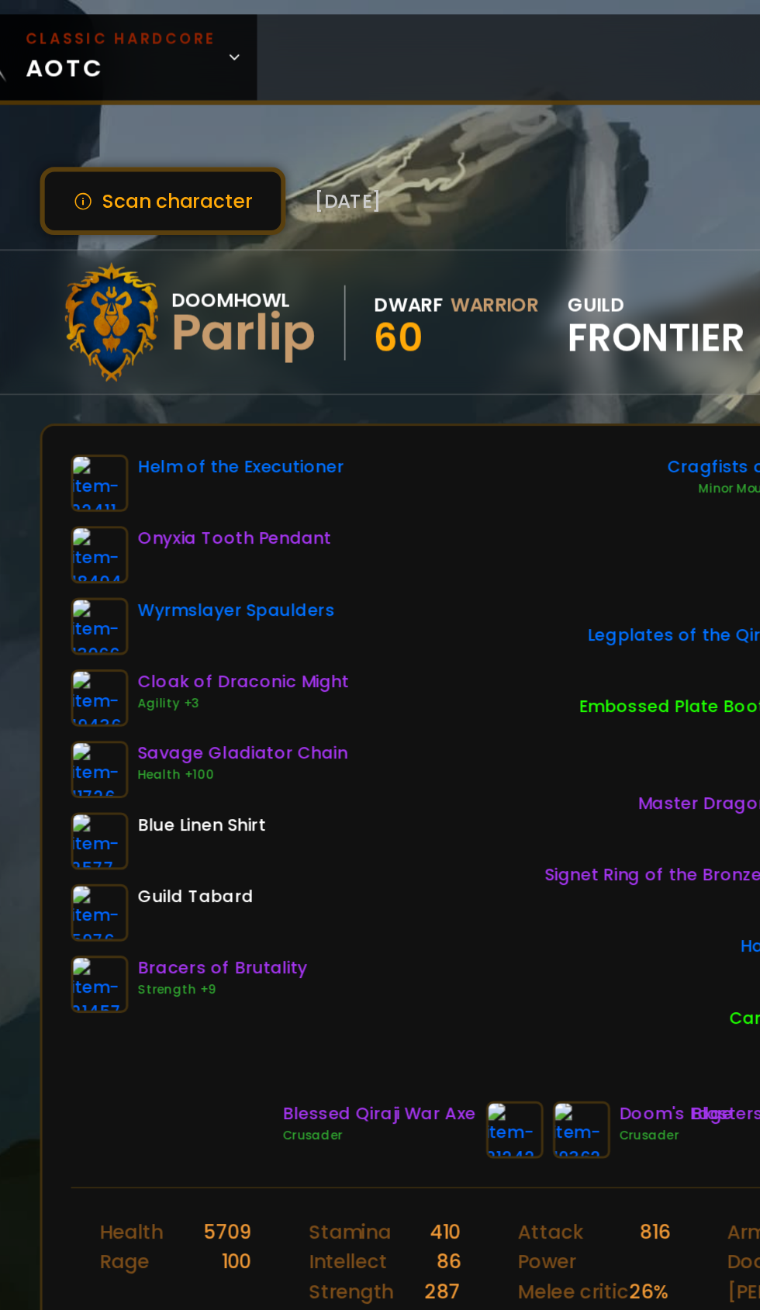
click at [126, 450] on img at bounding box center [114, 453] width 37 height 37
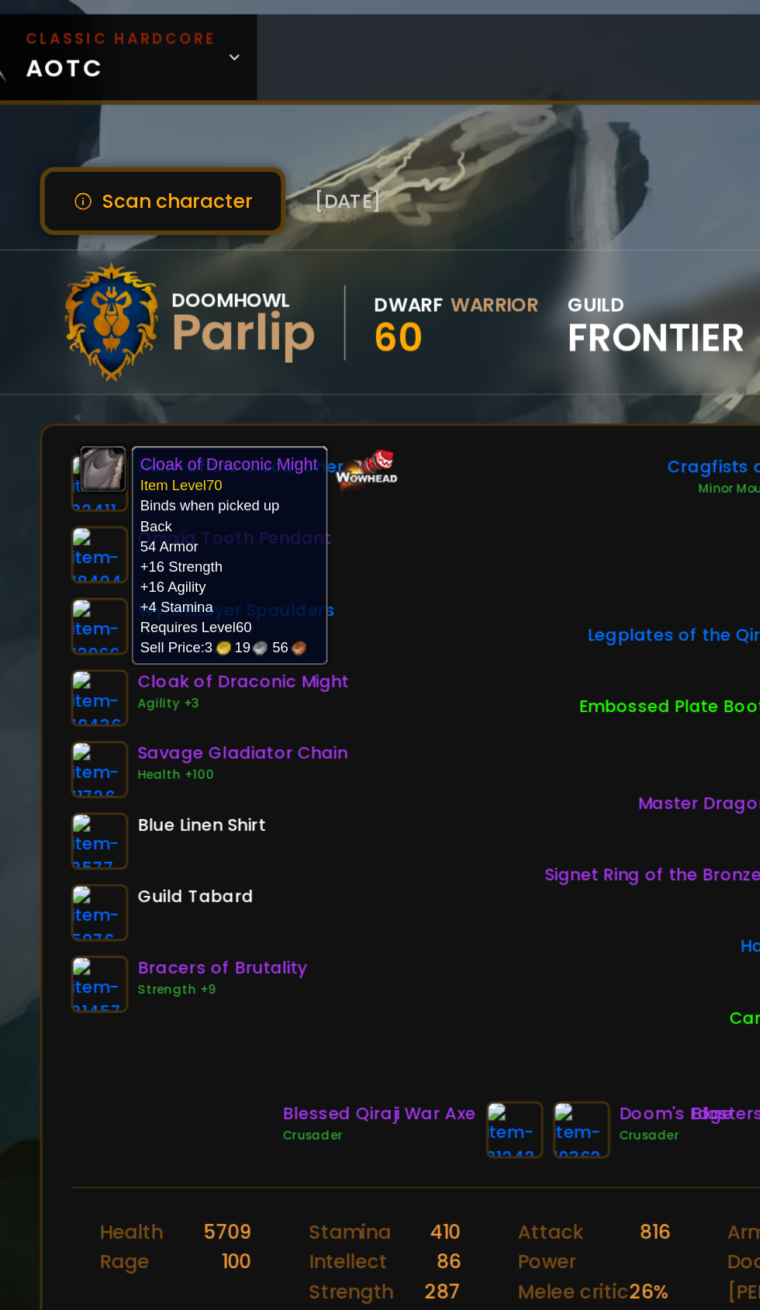
click at [311, 546] on div "Helm of the Executioner Onyxia Tooth Pendant Wyrmslayer Spaulders Cloak of Drac…" at bounding box center [380, 492] width 568 height 395
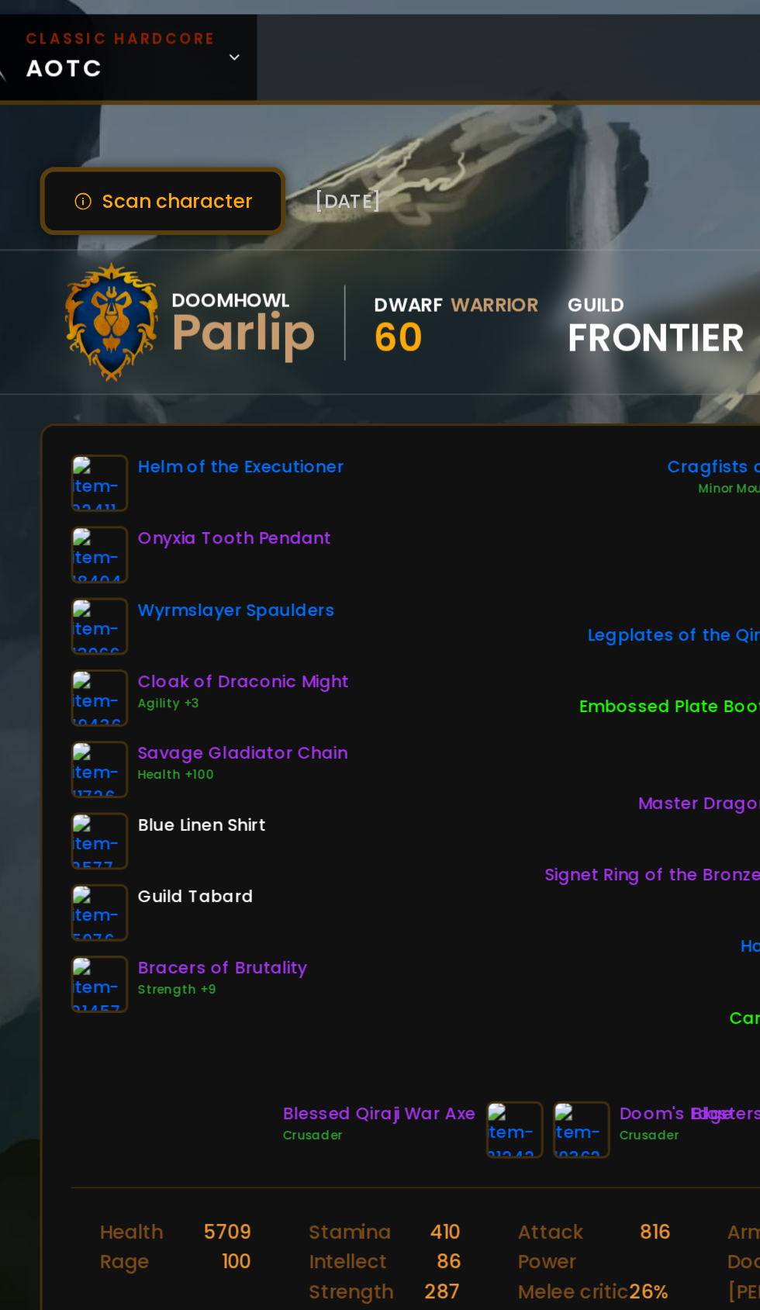
click at [113, 501] on img at bounding box center [114, 500] width 37 height 37
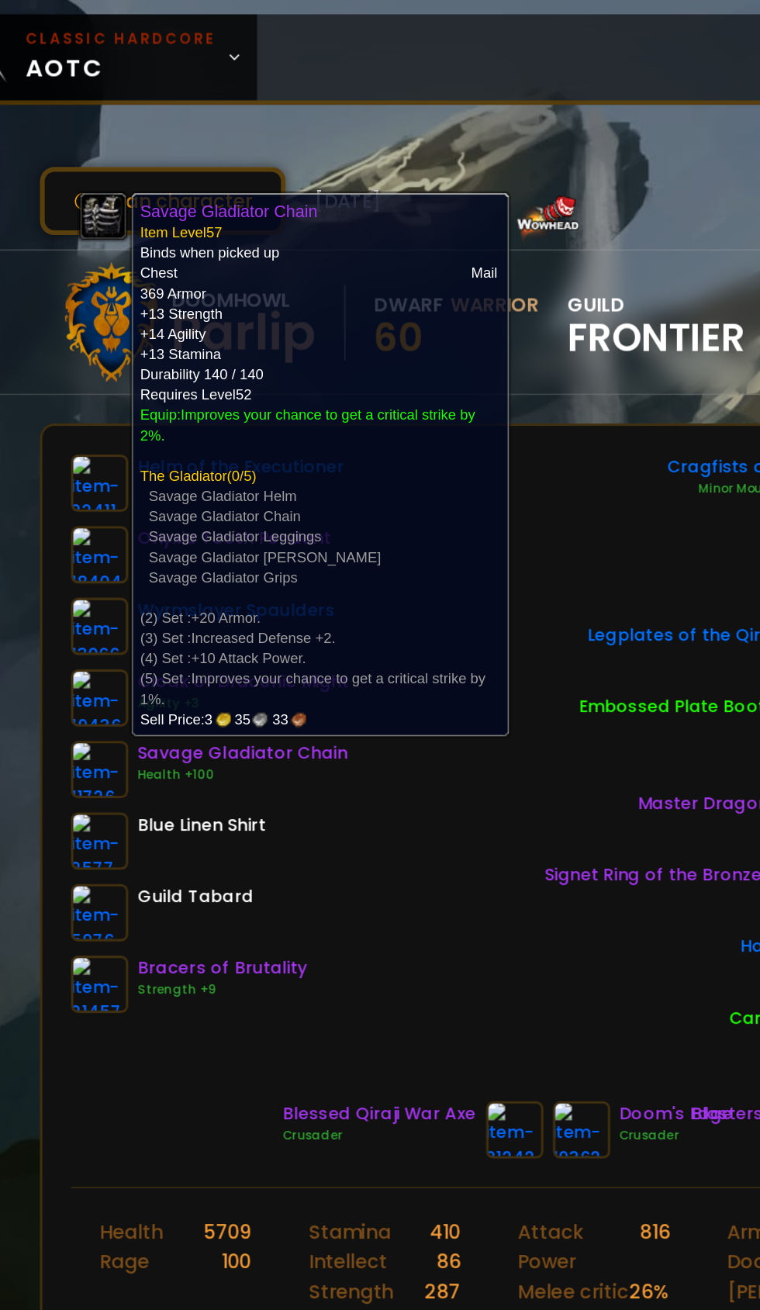
click at [348, 572] on div "Helm of the Executioner Onyxia Tooth Pendant Wyrmslayer Spaulders Cloak of Drac…" at bounding box center [380, 492] width 568 height 395
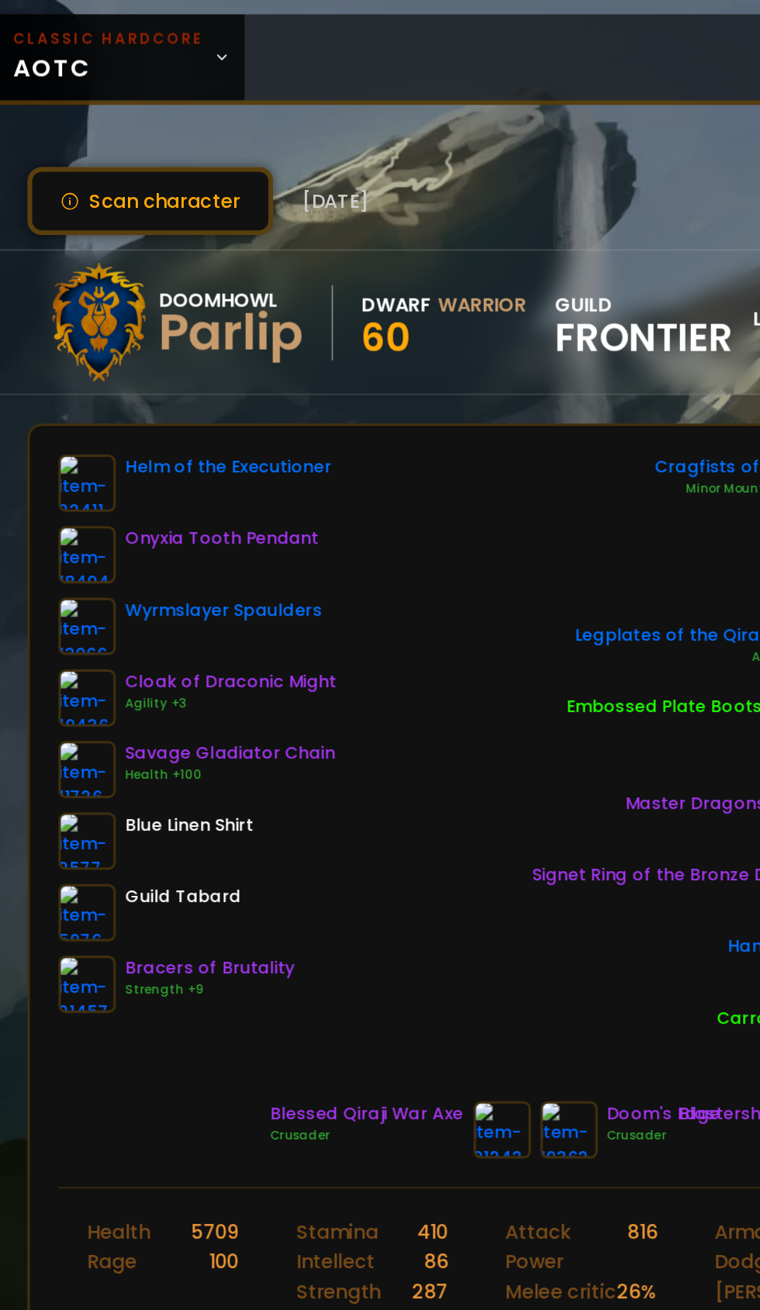
click at [112, 651] on img at bounding box center [114, 639] width 37 height 37
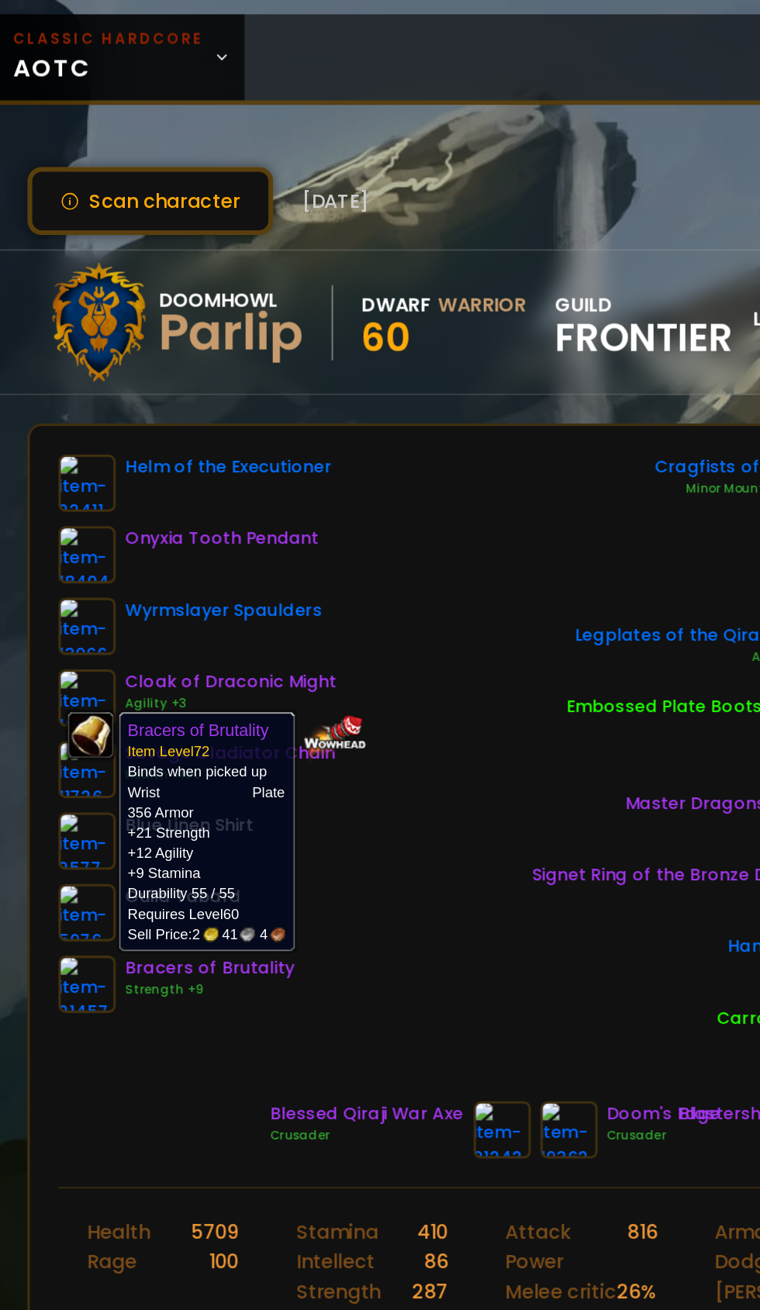
click at [343, 592] on div "Helm of the Executioner Onyxia Tooth Pendant Wyrmslayer Spaulders Cloak of Drac…" at bounding box center [380, 492] width 568 height 395
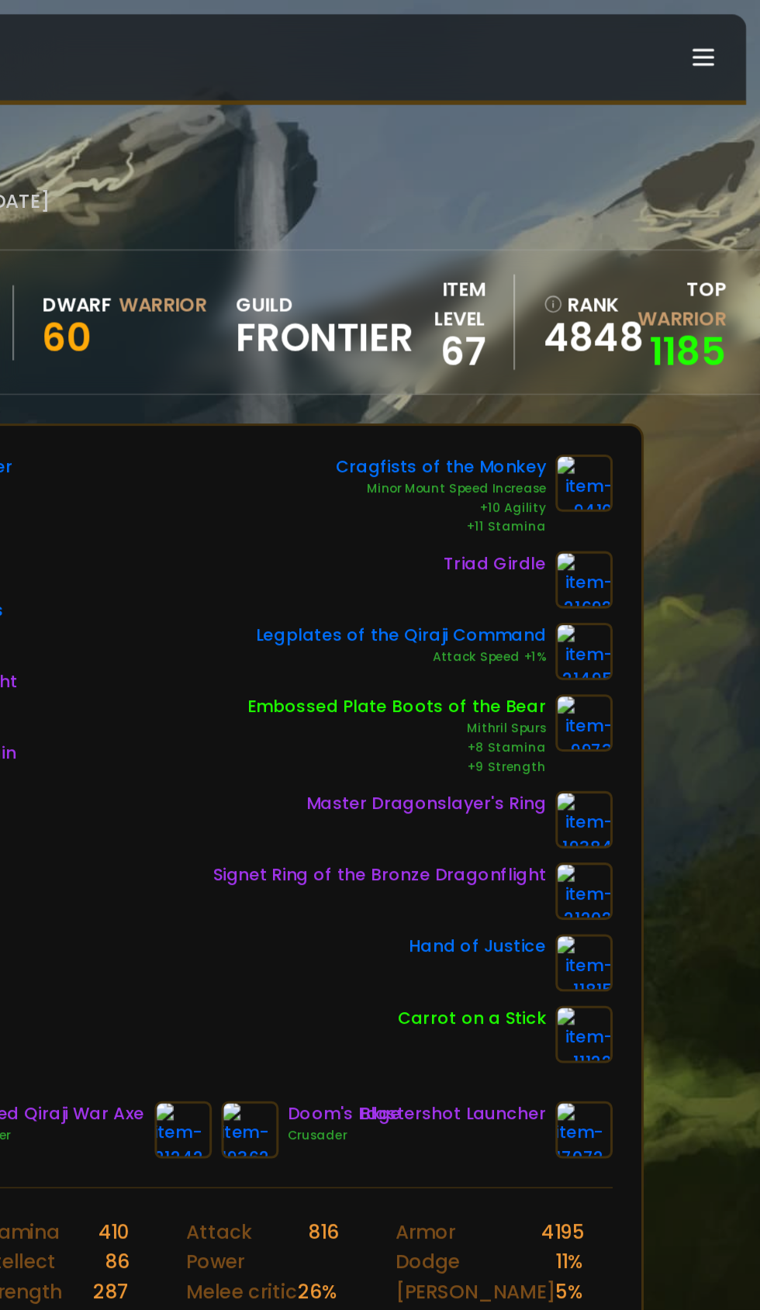
click at [653, 315] on img at bounding box center [645, 313] width 37 height 37
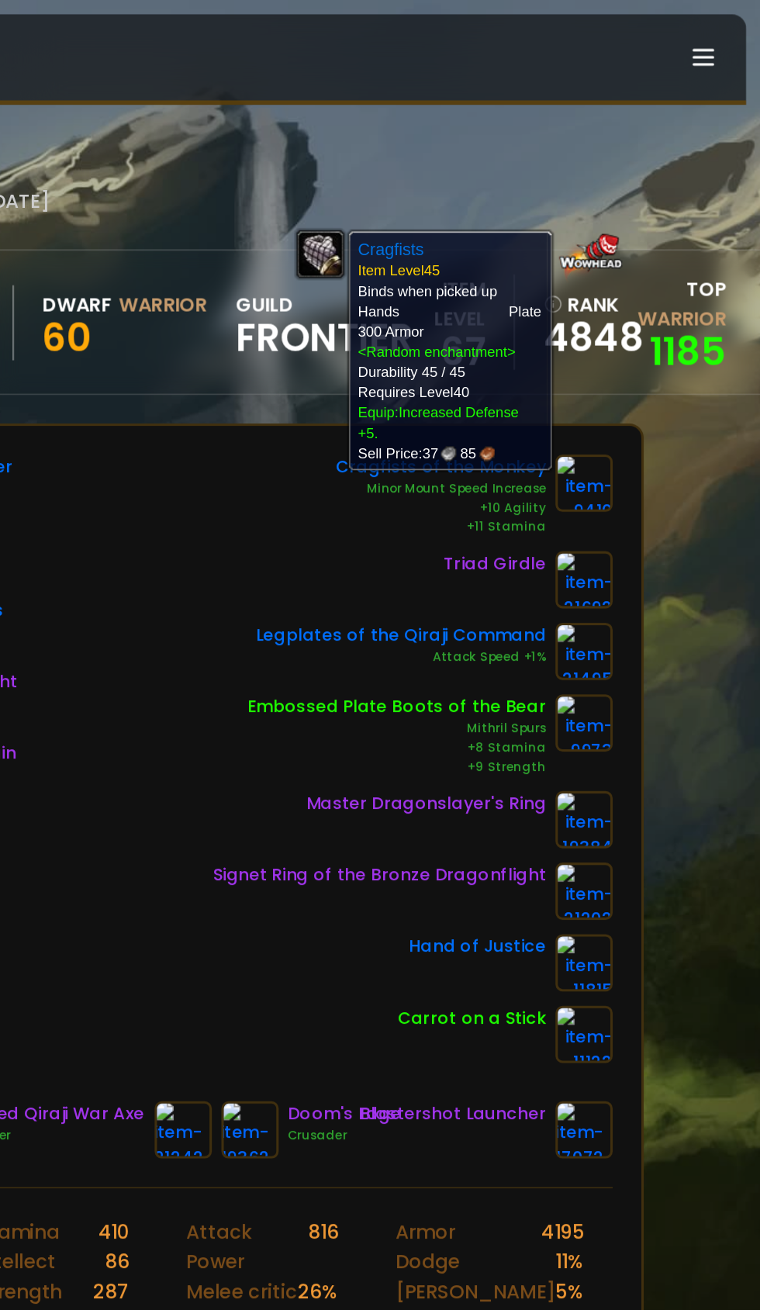
click at [361, 601] on div "Helm of the Executioner Onyxia Tooth Pendant Wyrmslayer Spaulders Cloak of Drac…" at bounding box center [380, 492] width 568 height 395
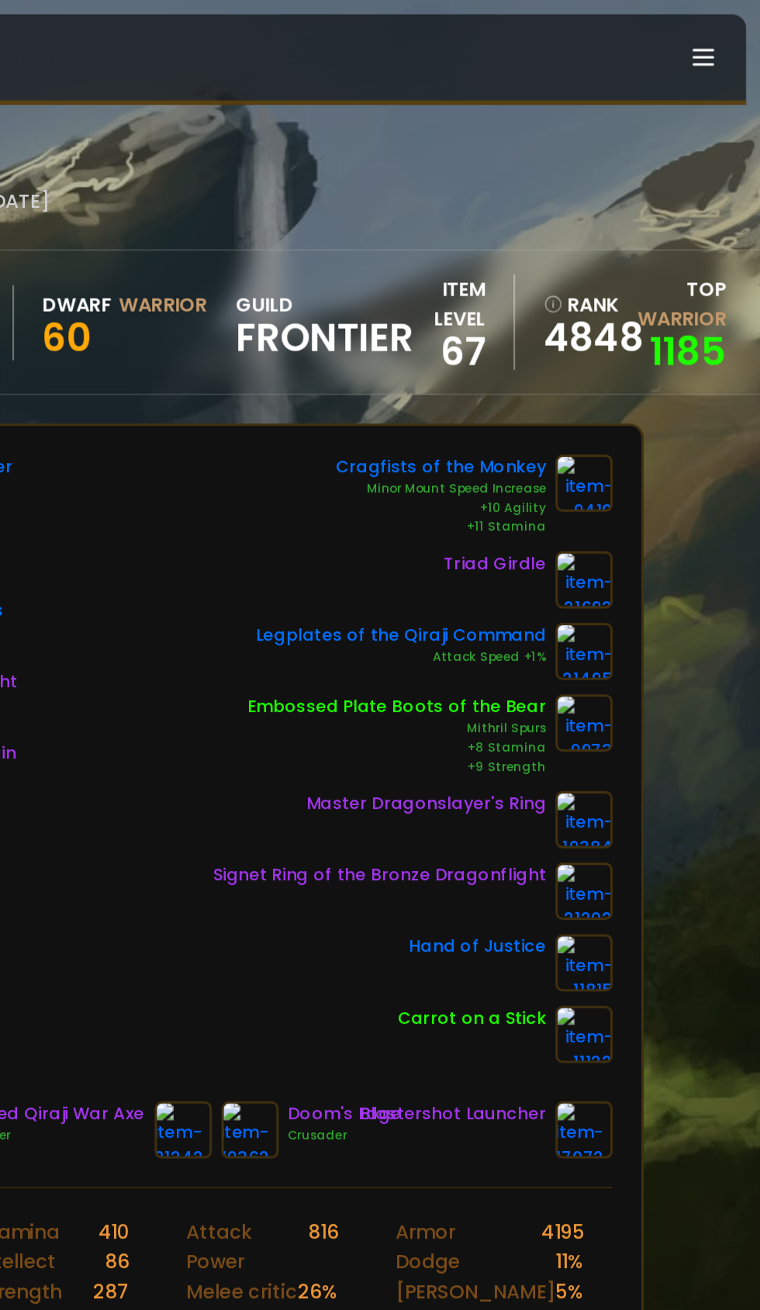
click at [658, 373] on img at bounding box center [645, 376] width 37 height 37
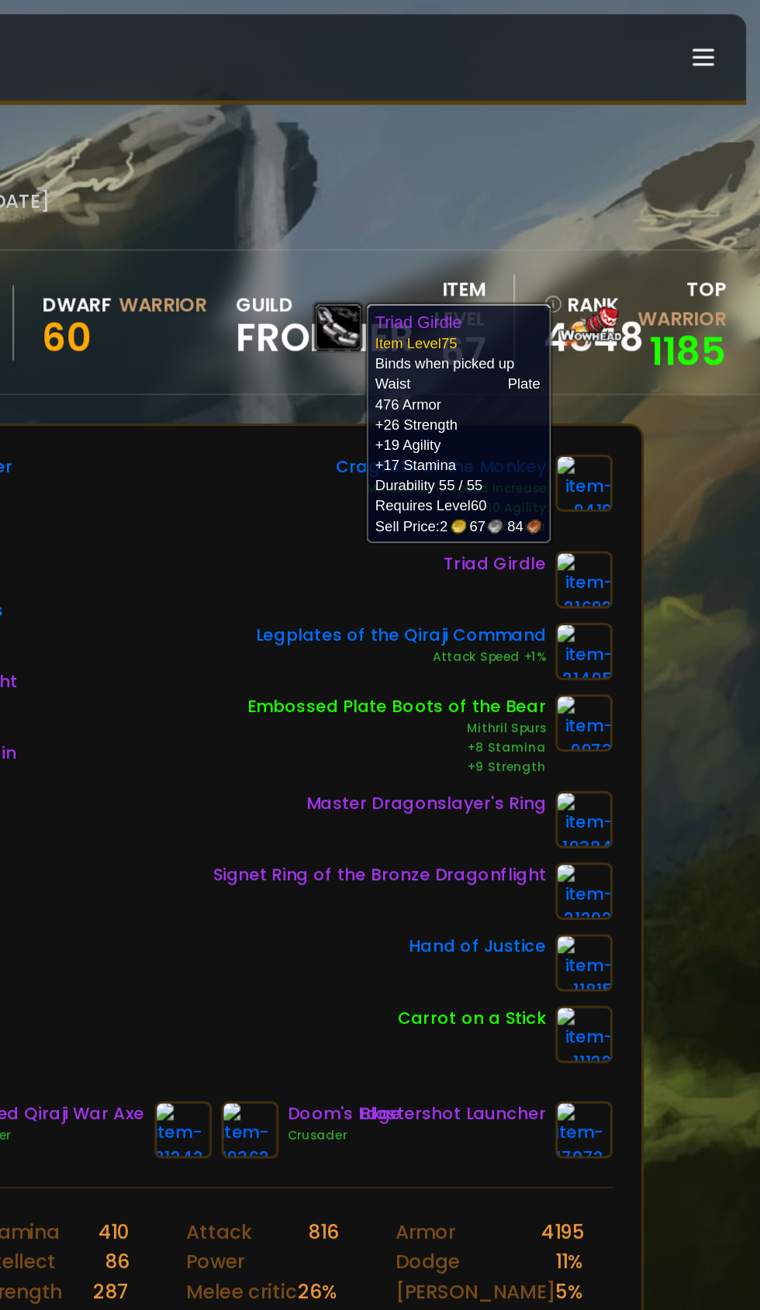
click at [385, 614] on div "Helm of the Executioner Onyxia Tooth Pendant Wyrmslayer Spaulders Cloak of Drac…" at bounding box center [380, 492] width 568 height 395
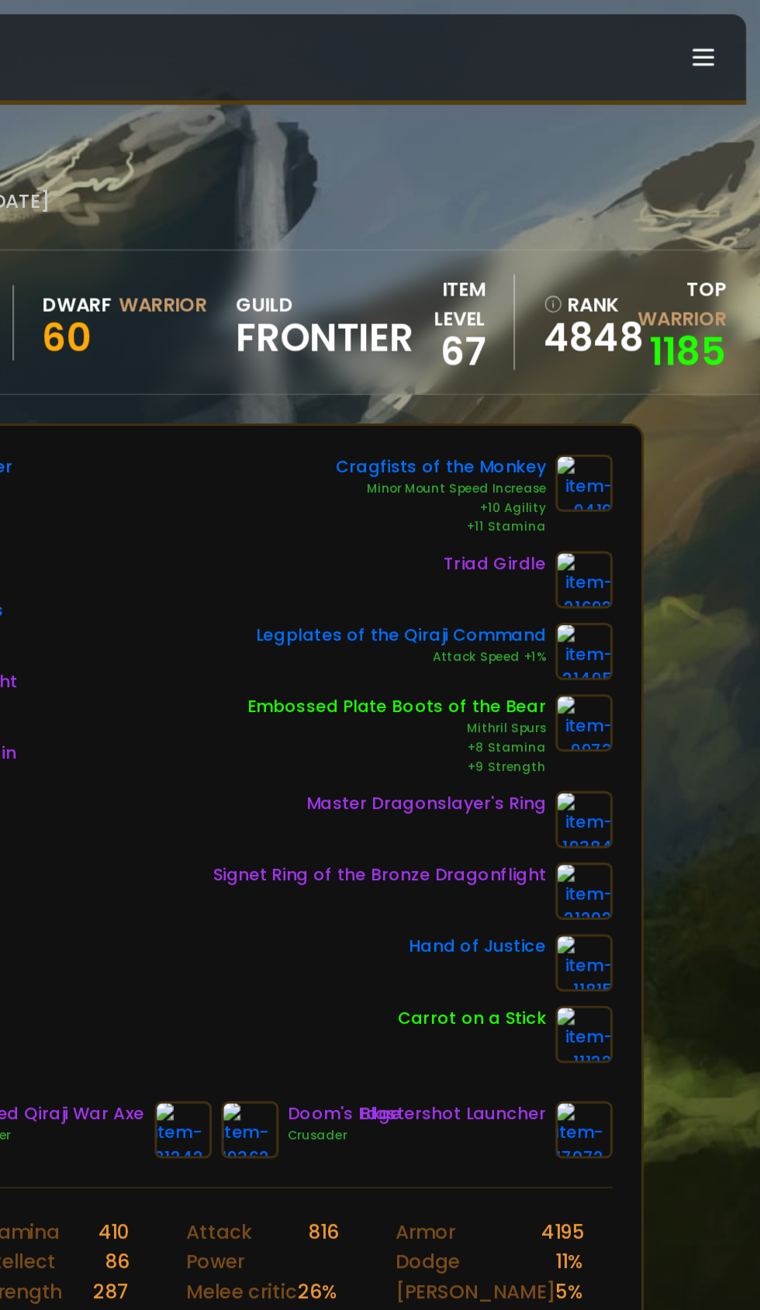
click at [649, 422] on img at bounding box center [645, 423] width 37 height 37
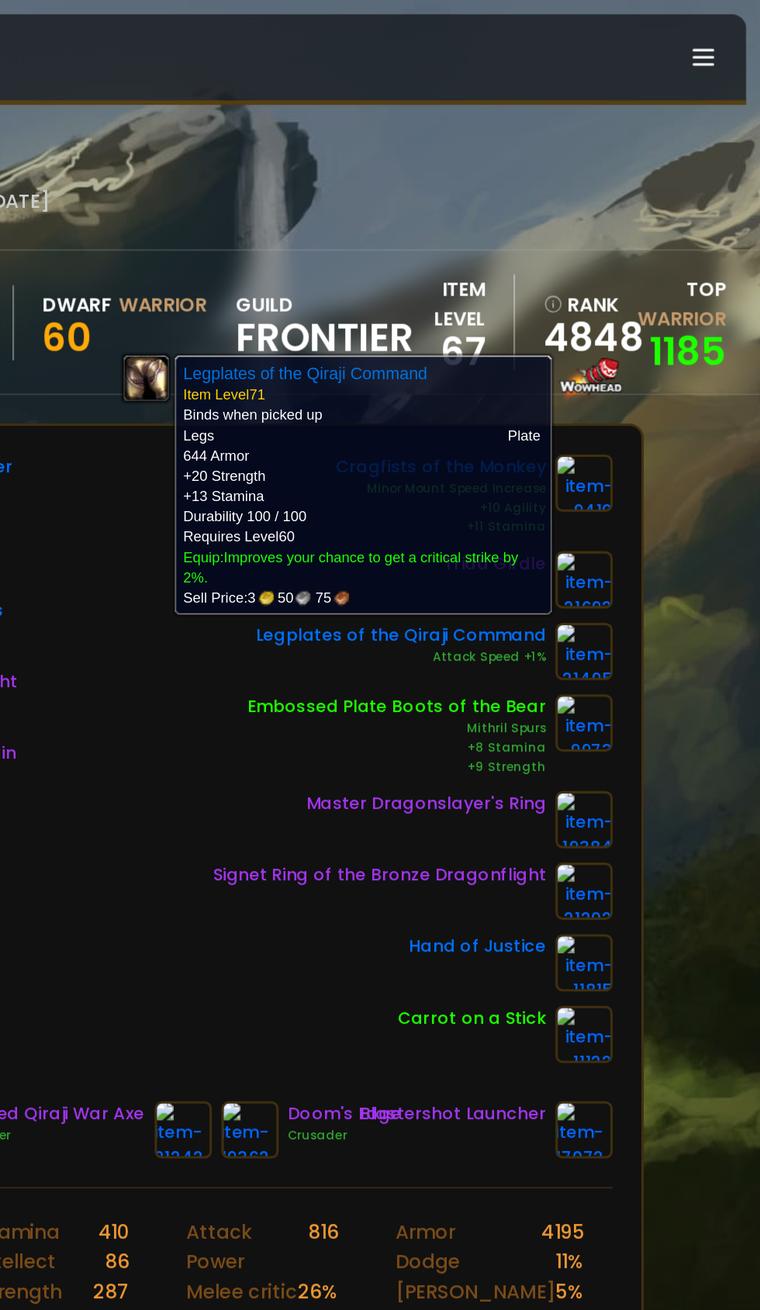
click at [413, 611] on div "Helm of the Executioner Onyxia Tooth Pendant Wyrmslayer Spaulders Cloak of Drac…" at bounding box center [380, 492] width 568 height 395
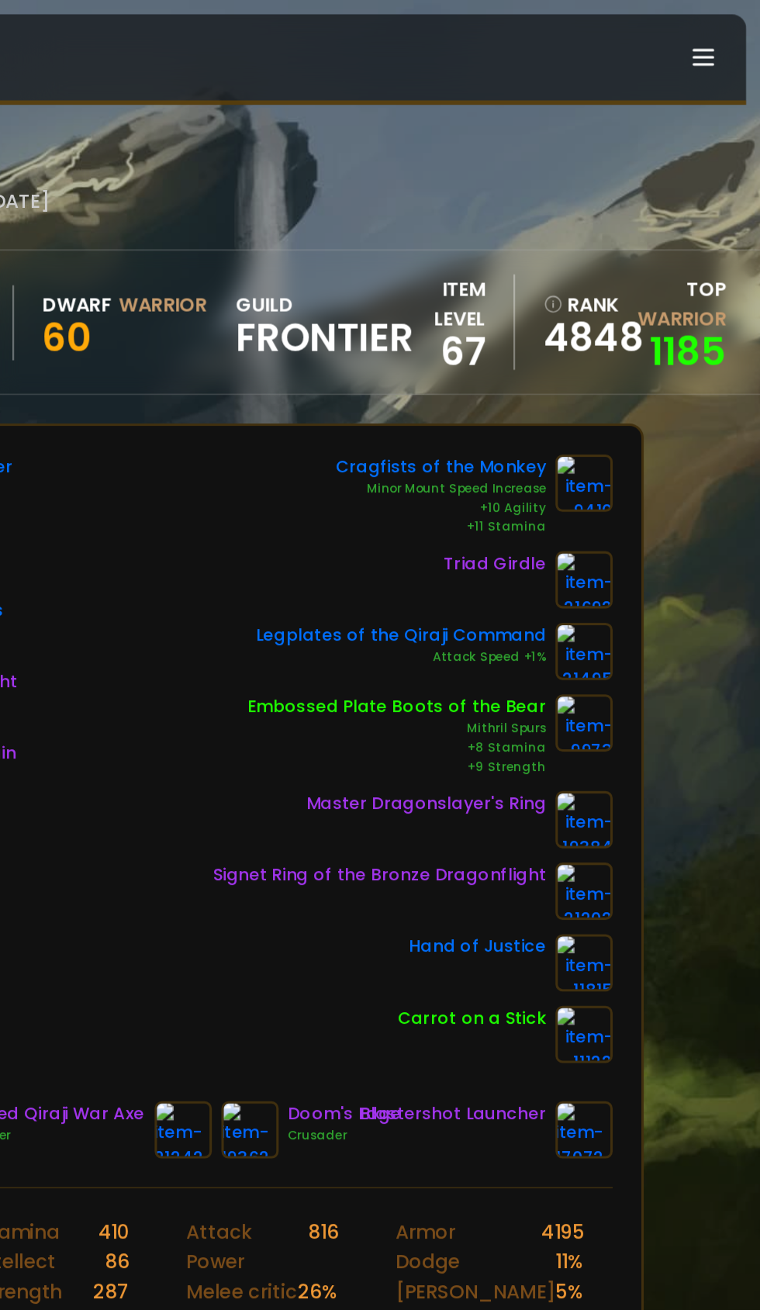
click at [655, 466] on img at bounding box center [645, 469] width 37 height 37
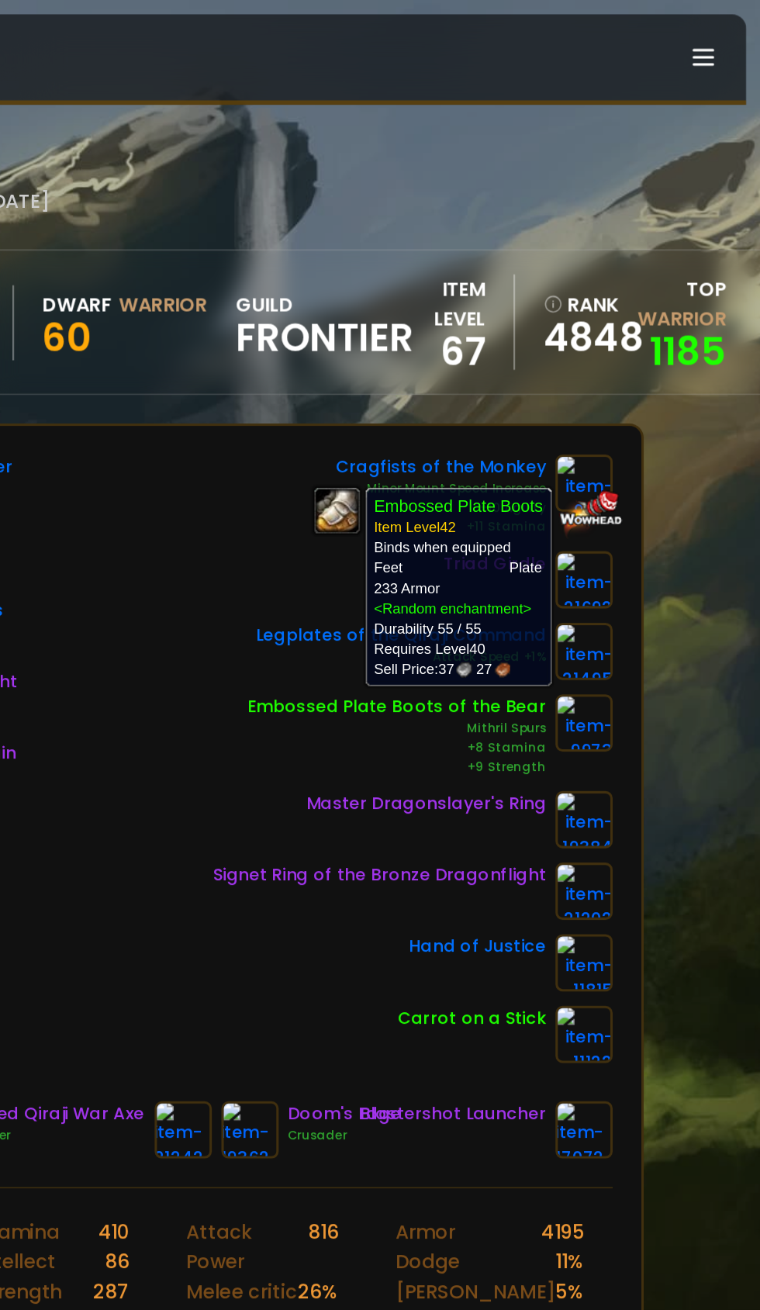
click at [392, 605] on div "Helm of the Executioner Onyxia Tooth Pendant Wyrmslayer Spaulders Cloak of Drac…" at bounding box center [380, 492] width 568 height 395
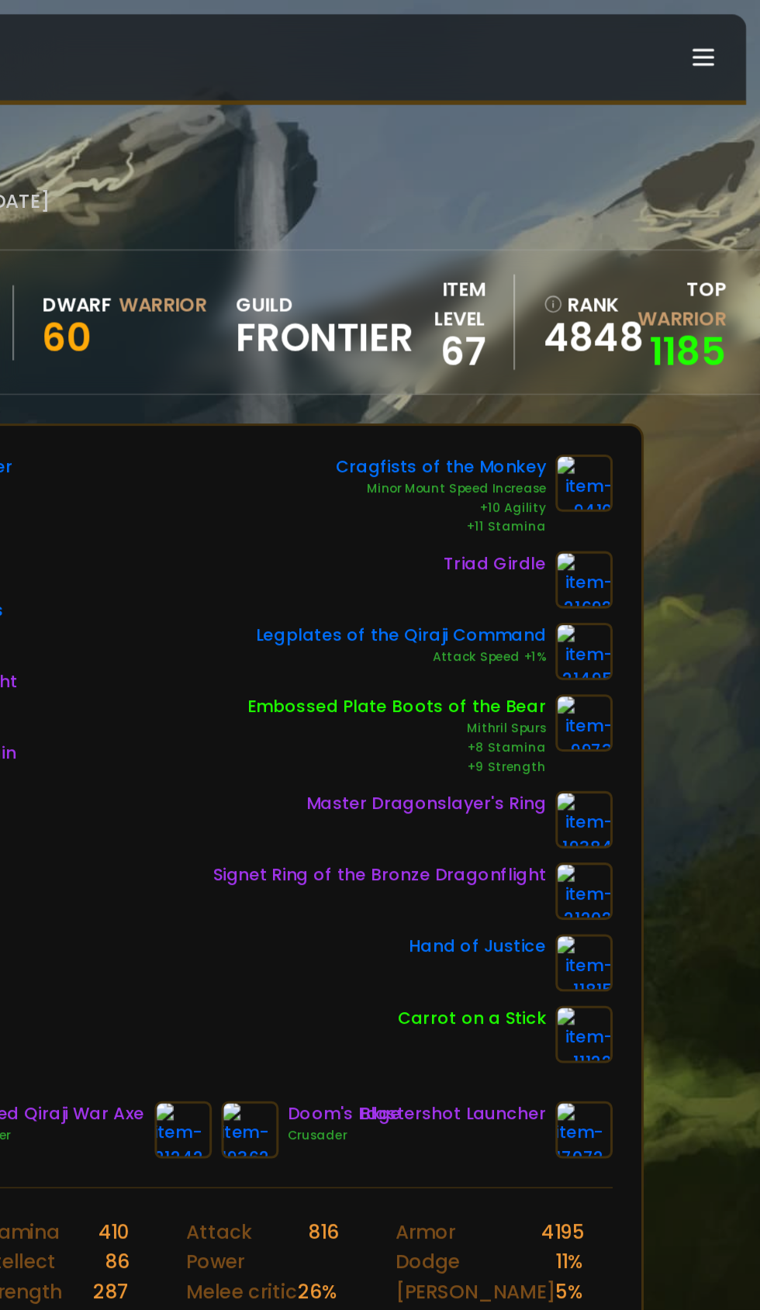
click at [659, 464] on img at bounding box center [645, 469] width 37 height 37
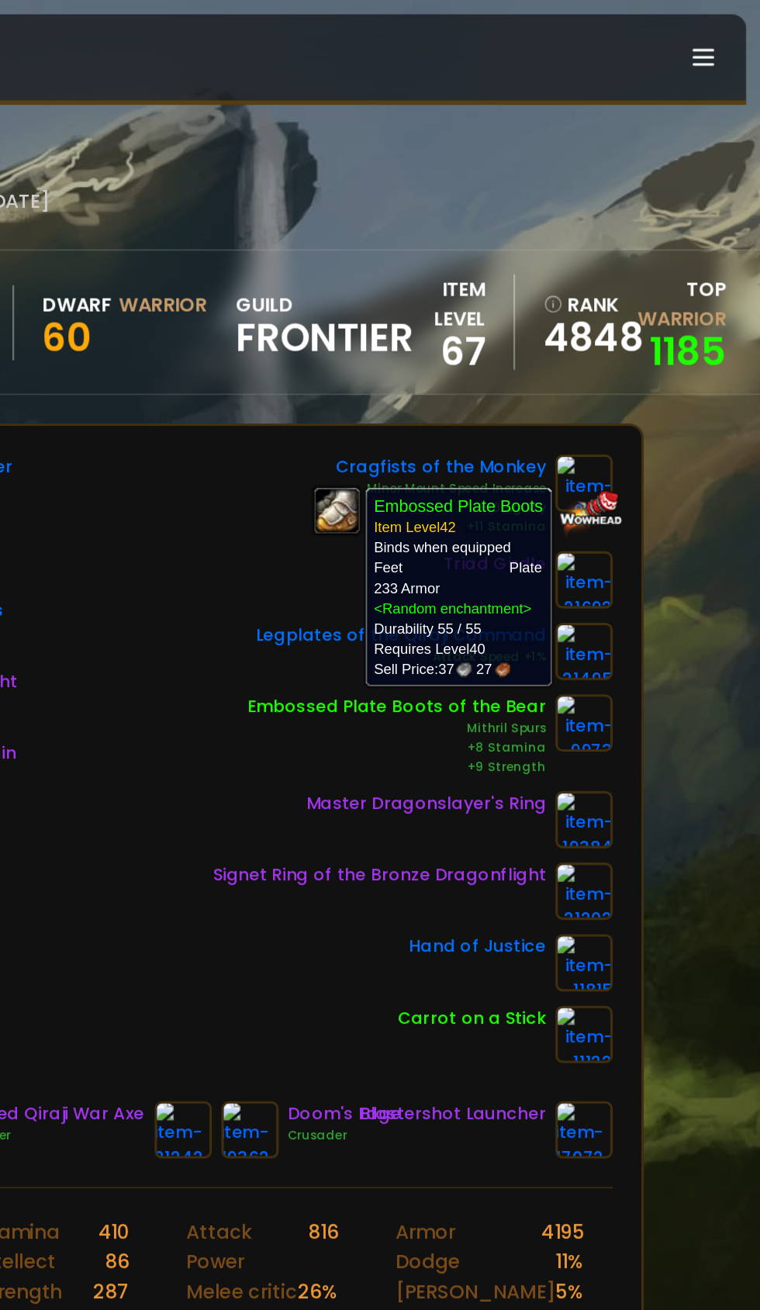
click at [429, 636] on div "Hand of Justice" at bounding box center [534, 625] width 260 height 37
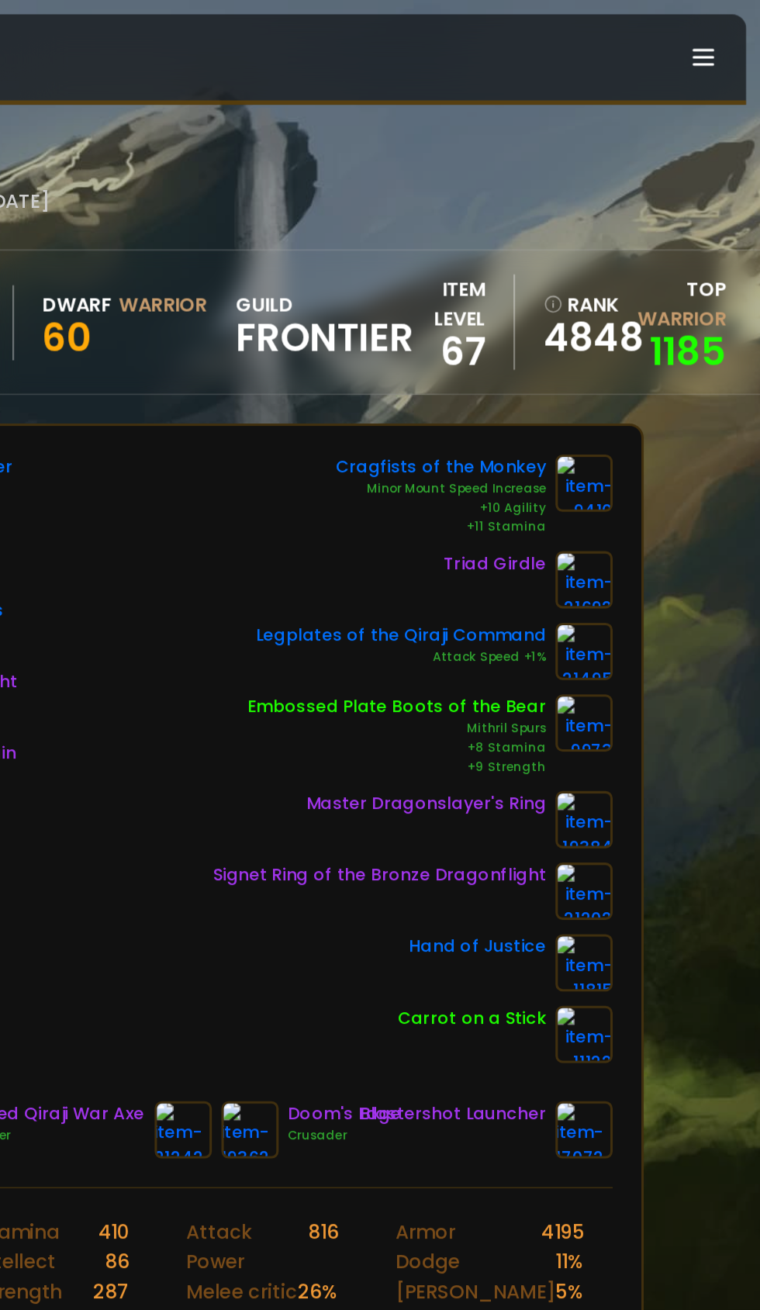
click at [654, 529] on img at bounding box center [645, 532] width 37 height 37
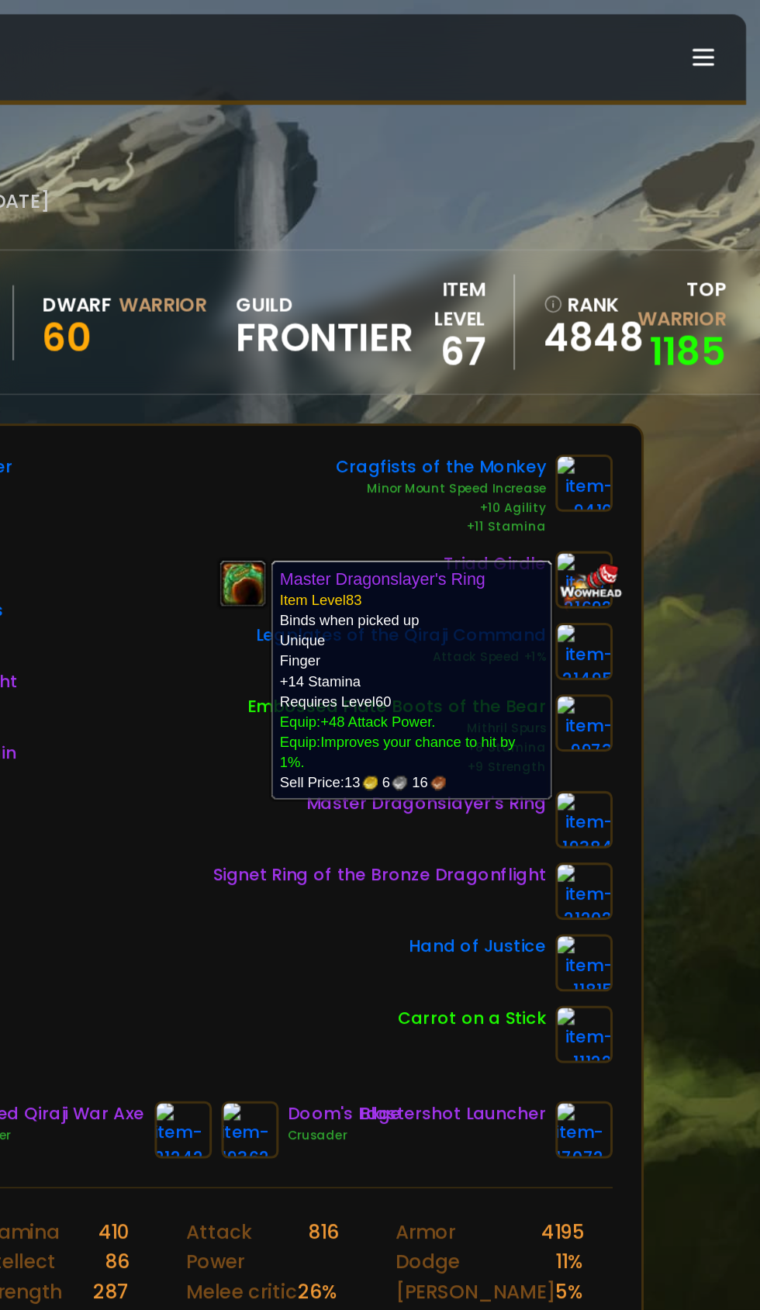
click at [418, 622] on div "Hand of Justice" at bounding box center [534, 625] width 260 height 37
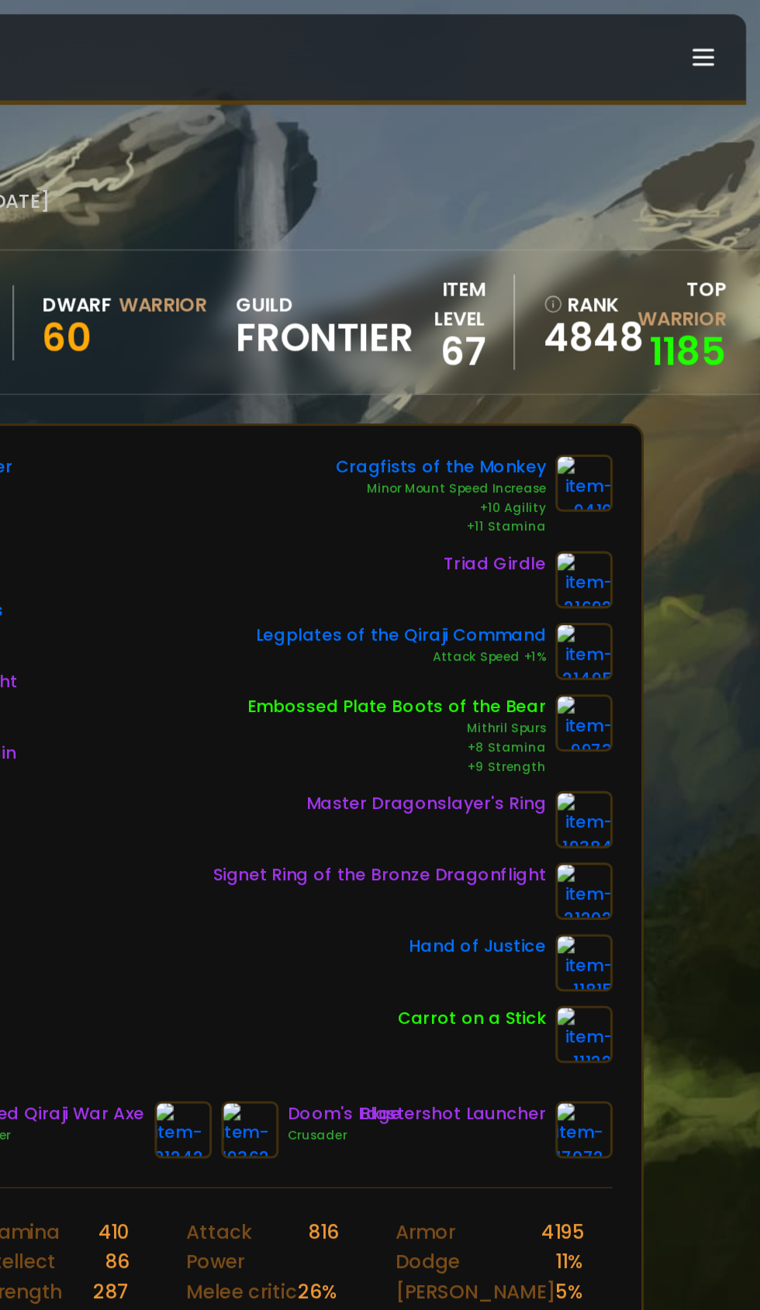
click at [647, 529] on img at bounding box center [645, 532] width 37 height 37
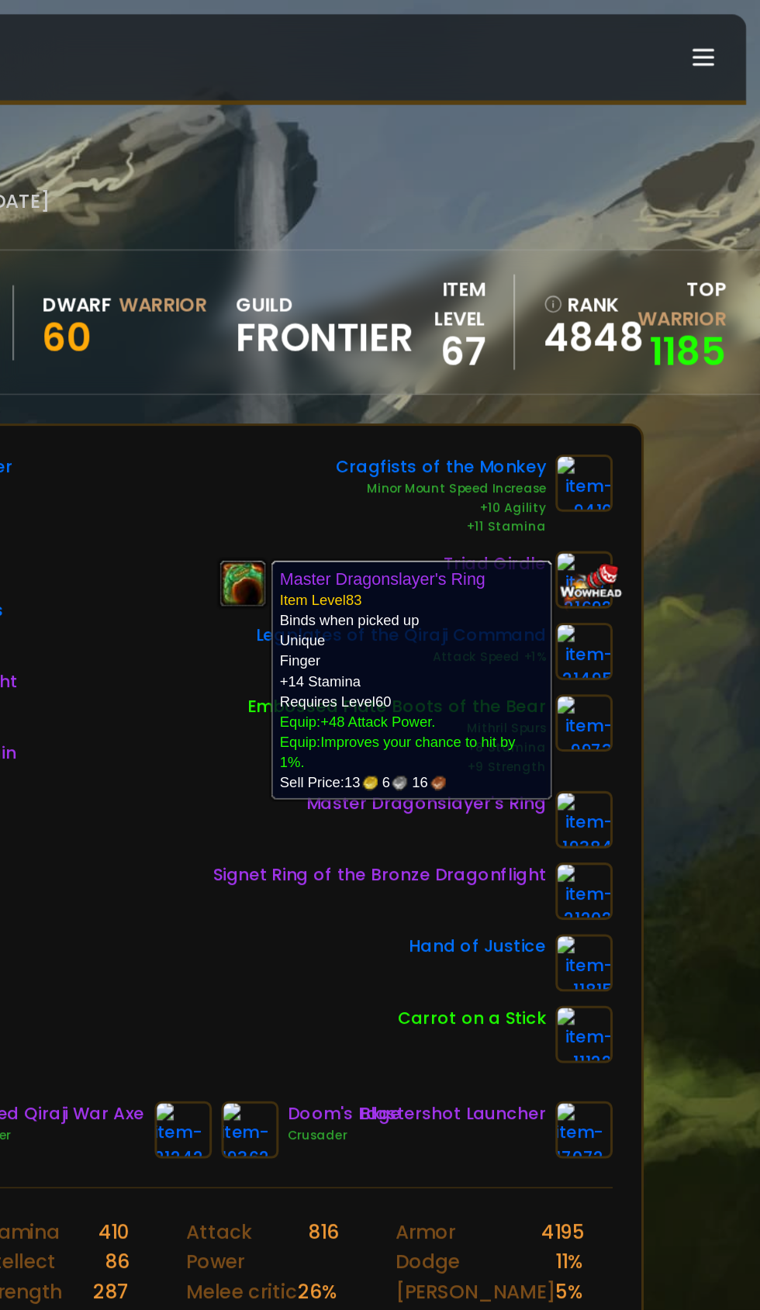
click at [422, 639] on div "Cragfists of the Monkey Minor Mount Speed Increase +10 Agility +11 Stamina Tria…" at bounding box center [534, 492] width 260 height 395
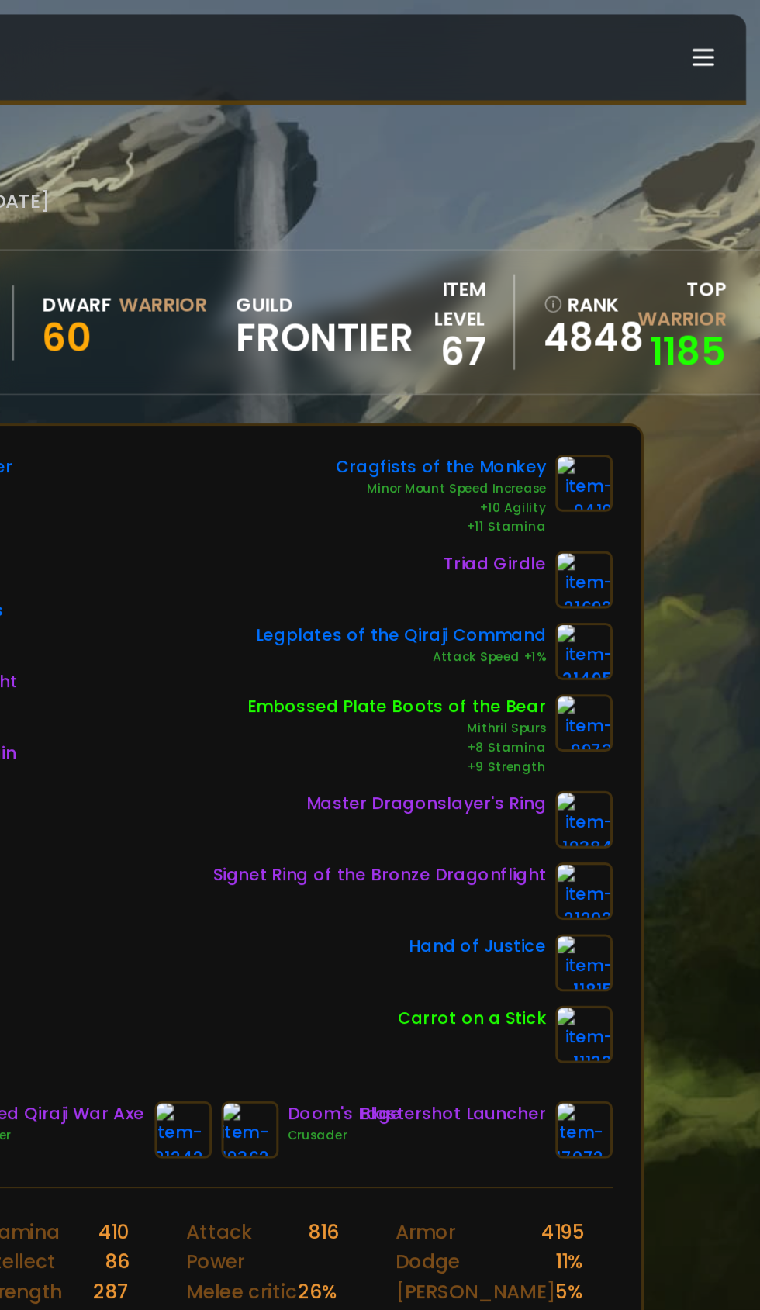
click at [651, 526] on img at bounding box center [645, 532] width 37 height 37
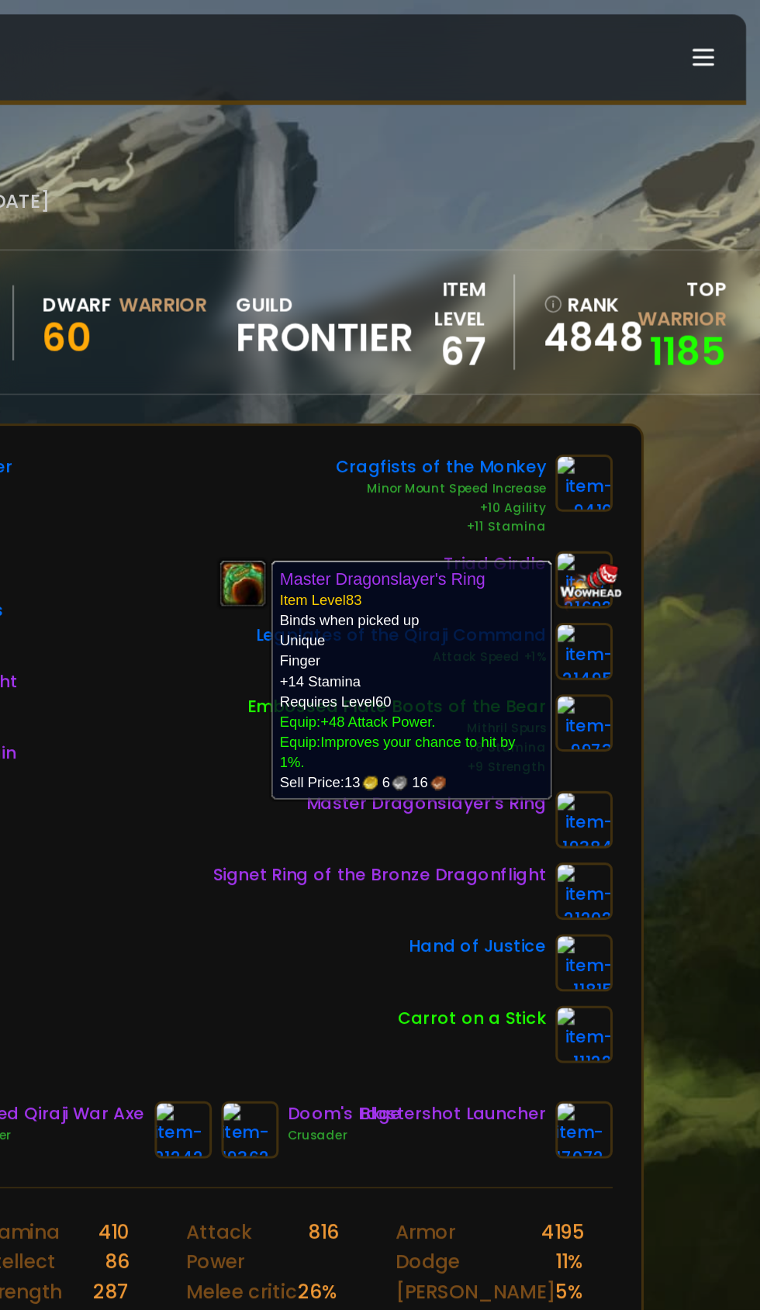
click at [408, 639] on div "Helm of the Executioner Onyxia Tooth Pendant Wyrmslayer Spaulders Cloak of Drac…" at bounding box center [380, 492] width 568 height 395
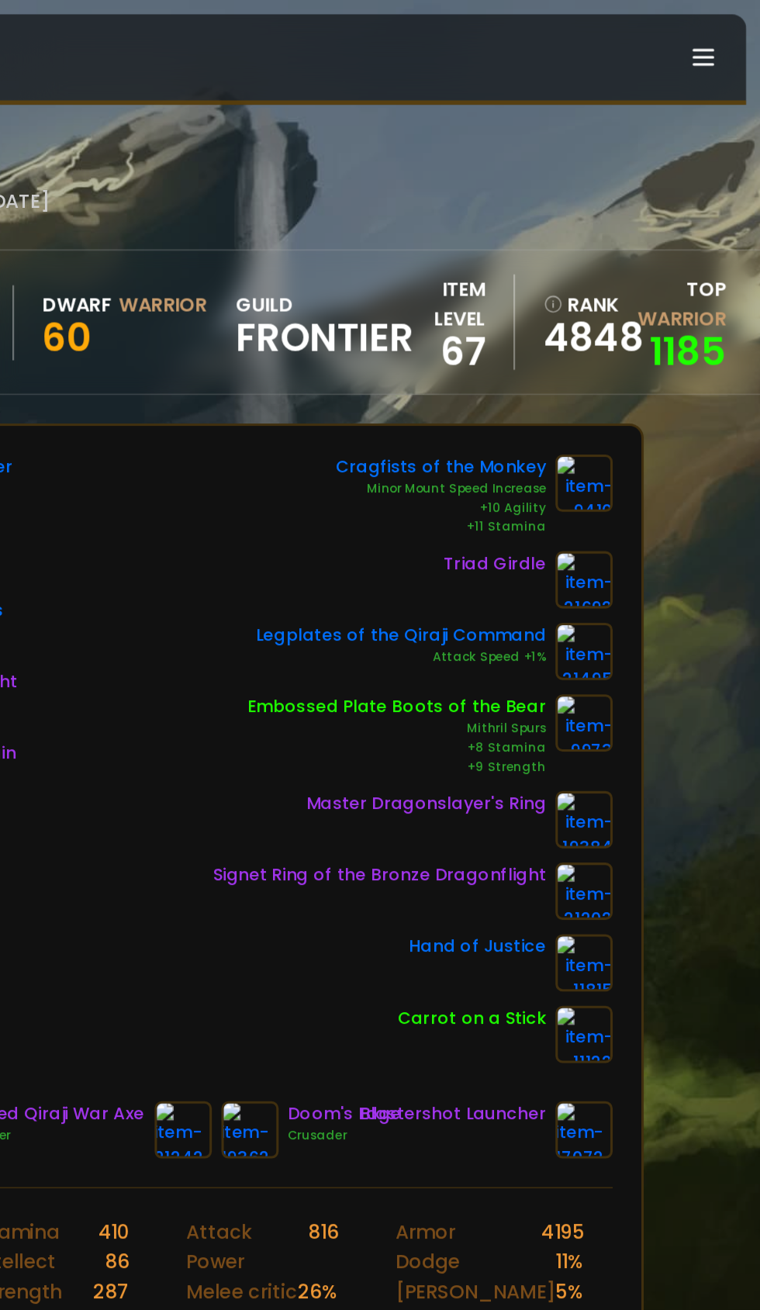
click at [646, 575] on img at bounding box center [645, 579] width 37 height 37
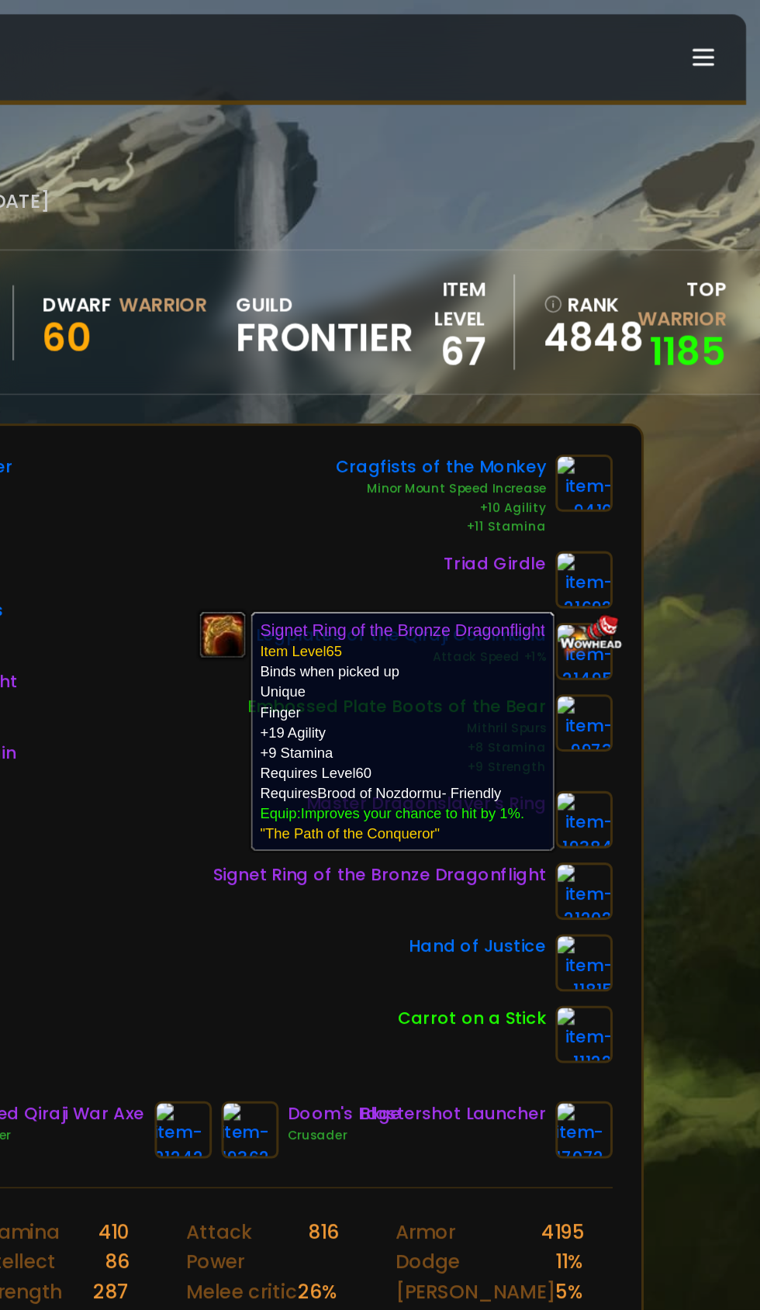
click at [444, 660] on div "Carrot on a Stick" at bounding box center [534, 672] width 260 height 37
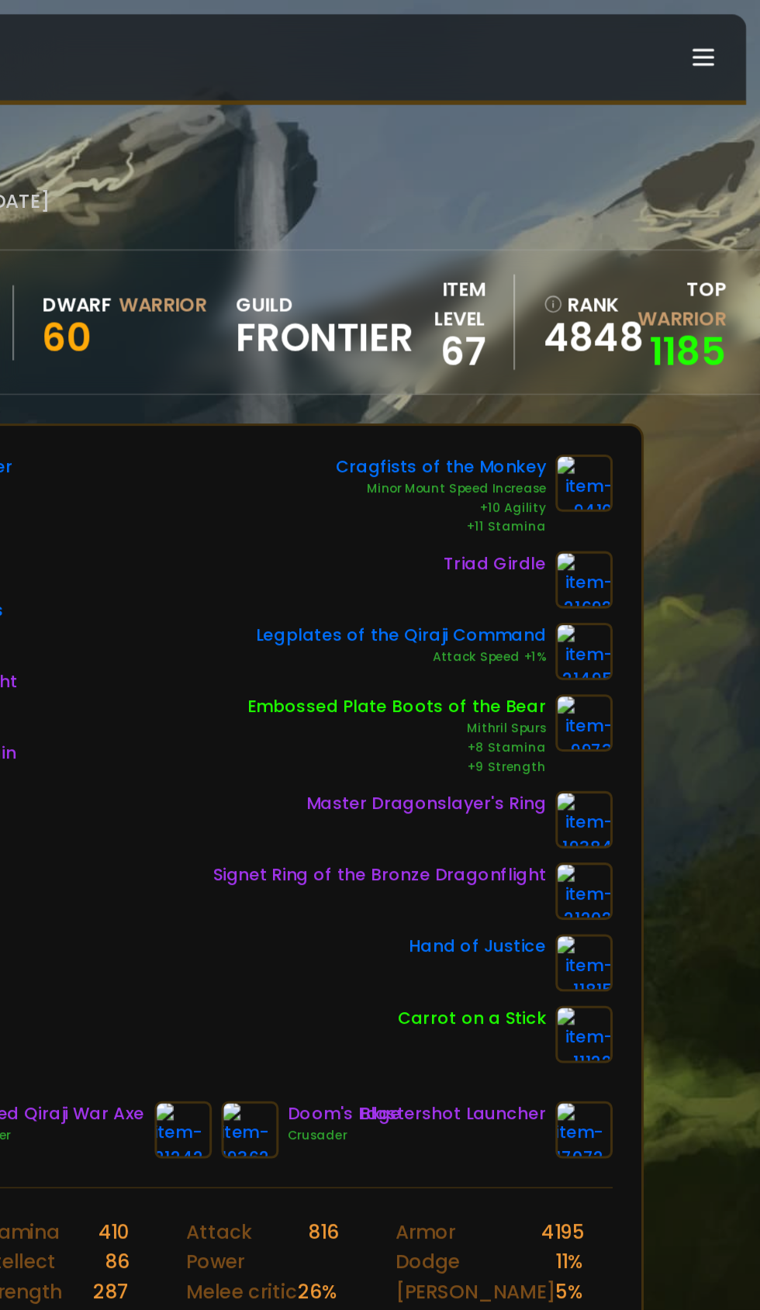
click at [647, 529] on img at bounding box center [645, 532] width 37 height 37
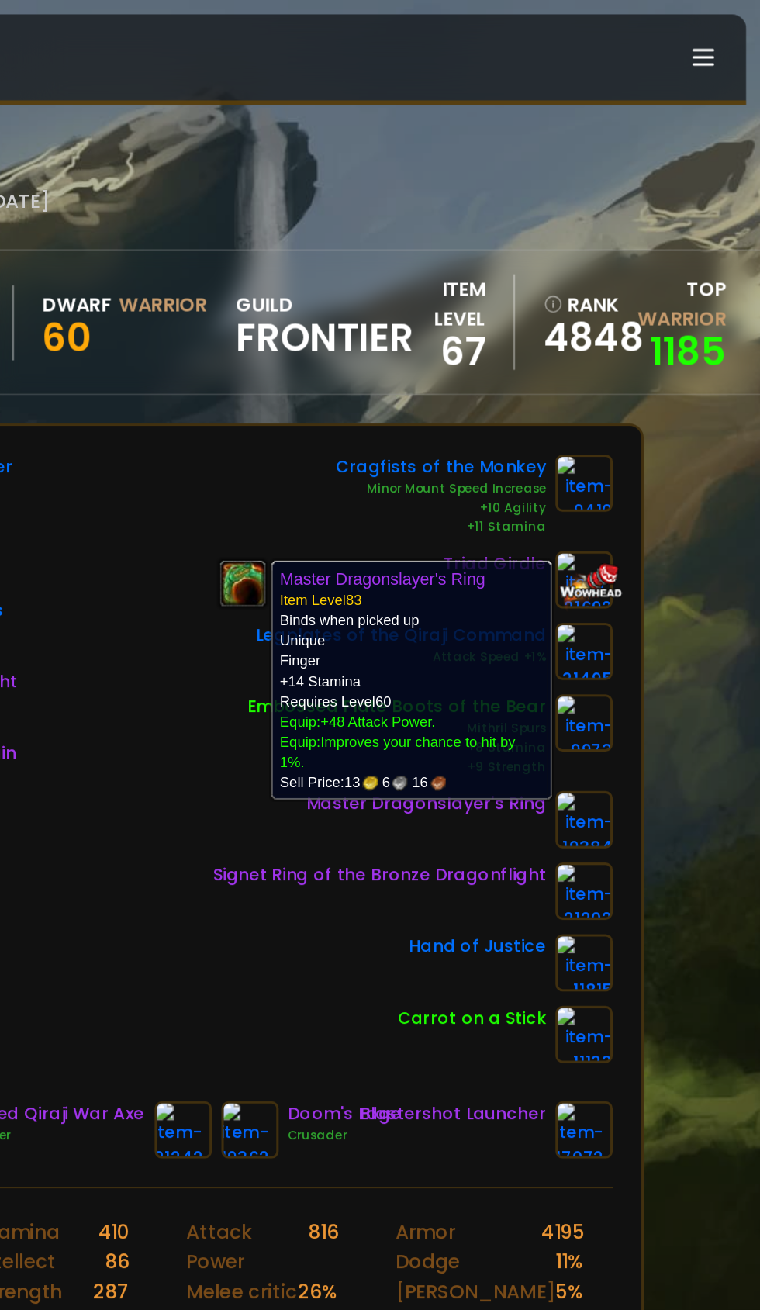
click at [450, 640] on div "Cragfists of the Monkey Minor Mount Speed Increase +10 Agility +11 Stamina Tria…" at bounding box center [534, 492] width 260 height 395
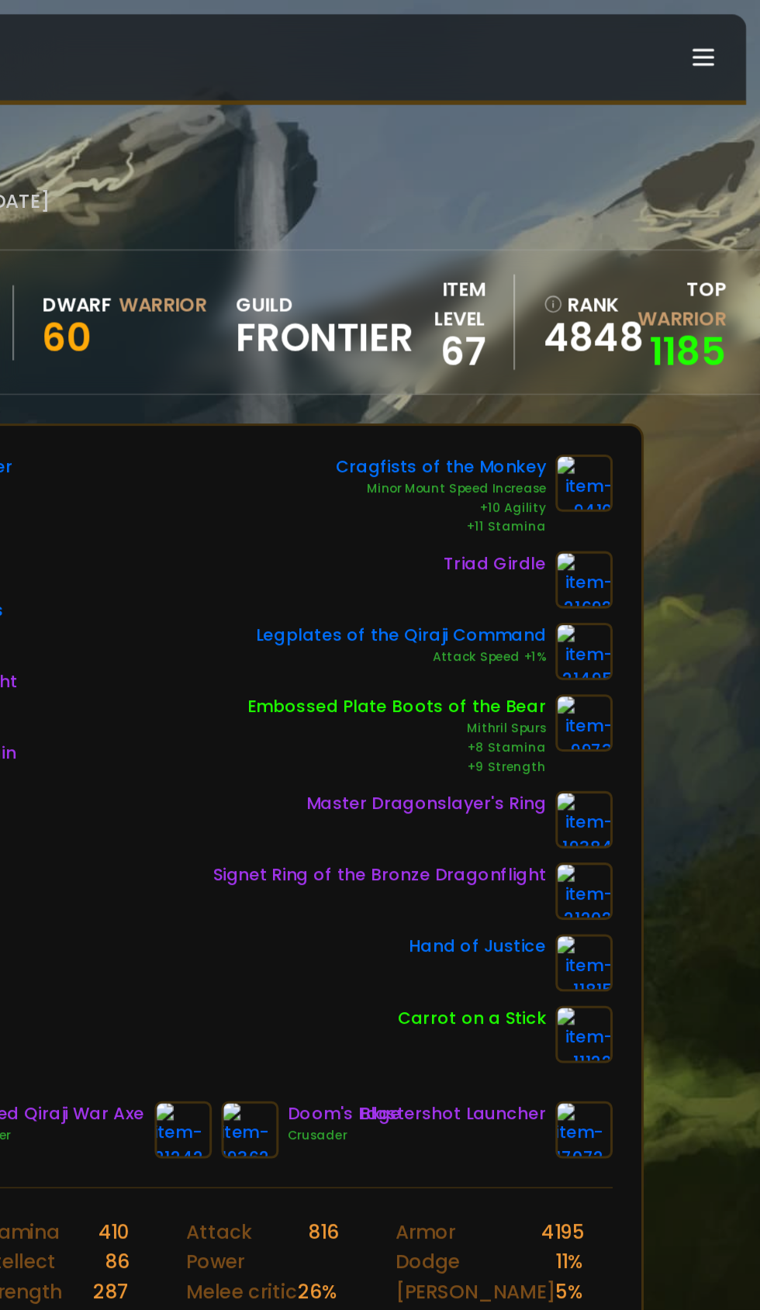
click at [647, 575] on img at bounding box center [645, 579] width 37 height 37
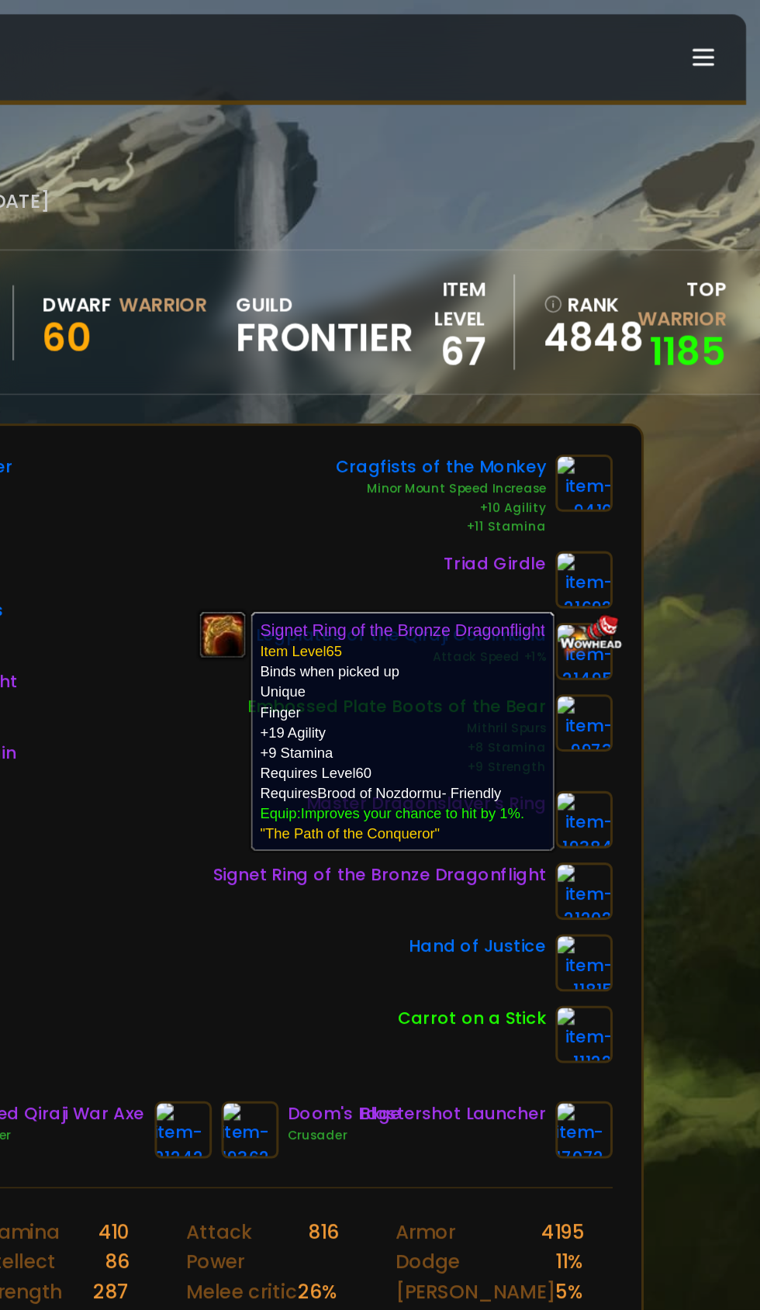
click at [450, 634] on div "Hand of Justice" at bounding box center [534, 625] width 260 height 37
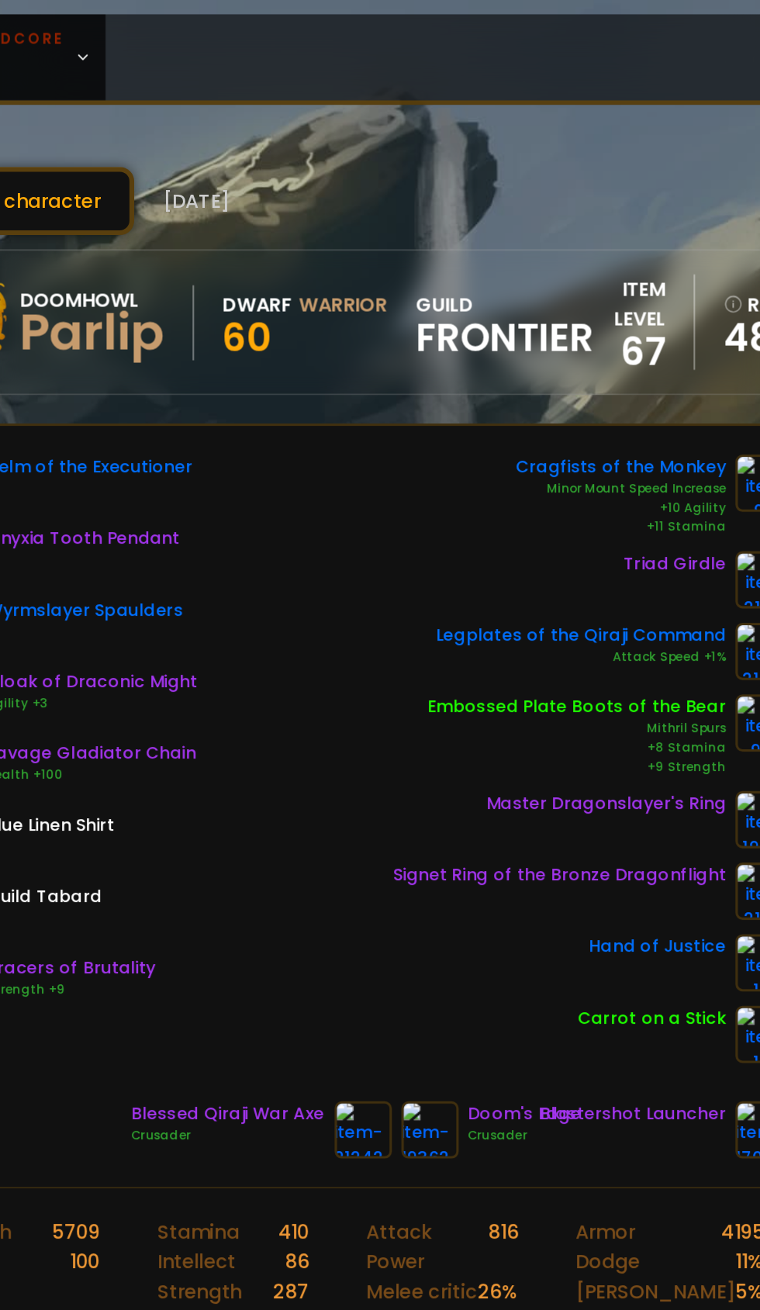
click at [375, 732] on img at bounding box center [384, 734] width 37 height 37
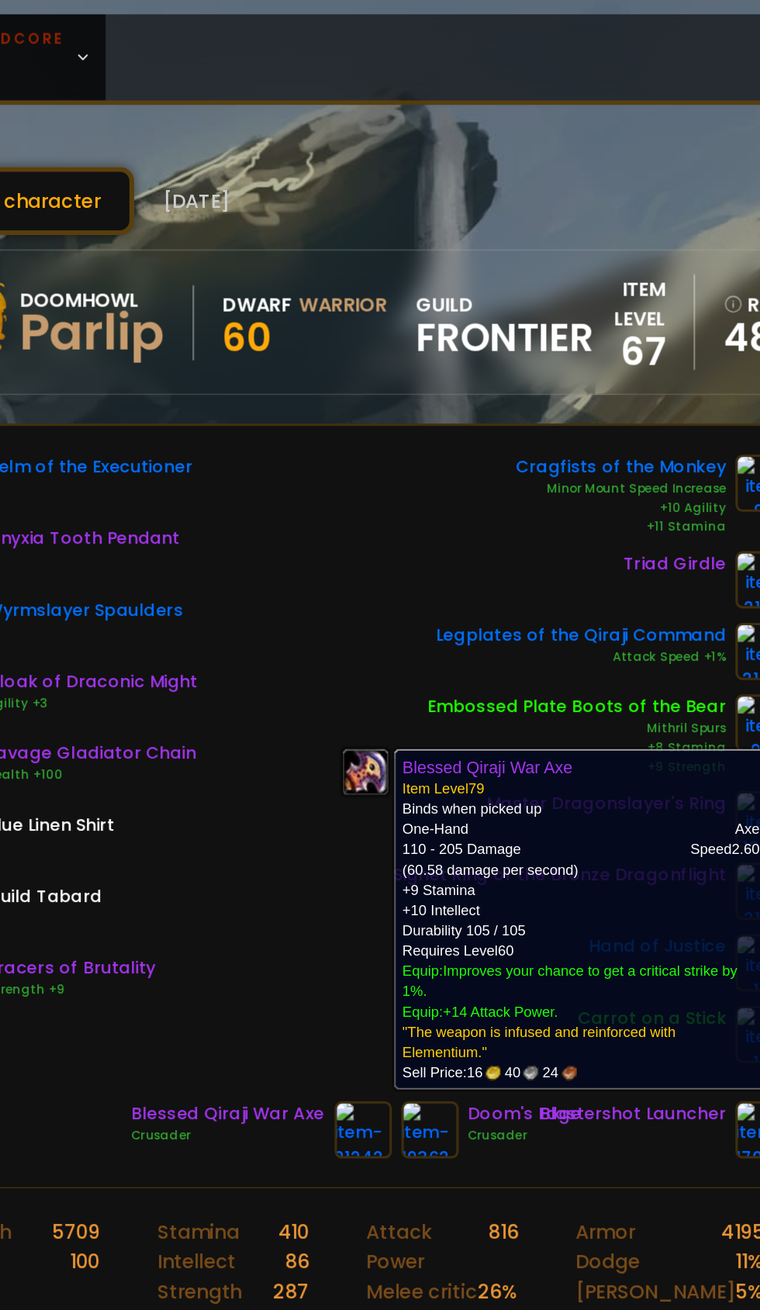
click at [321, 591] on div "Helm of the Executioner Onyxia Tooth Pendant Wyrmslayer Spaulders Cloak of Drac…" at bounding box center [380, 492] width 568 height 395
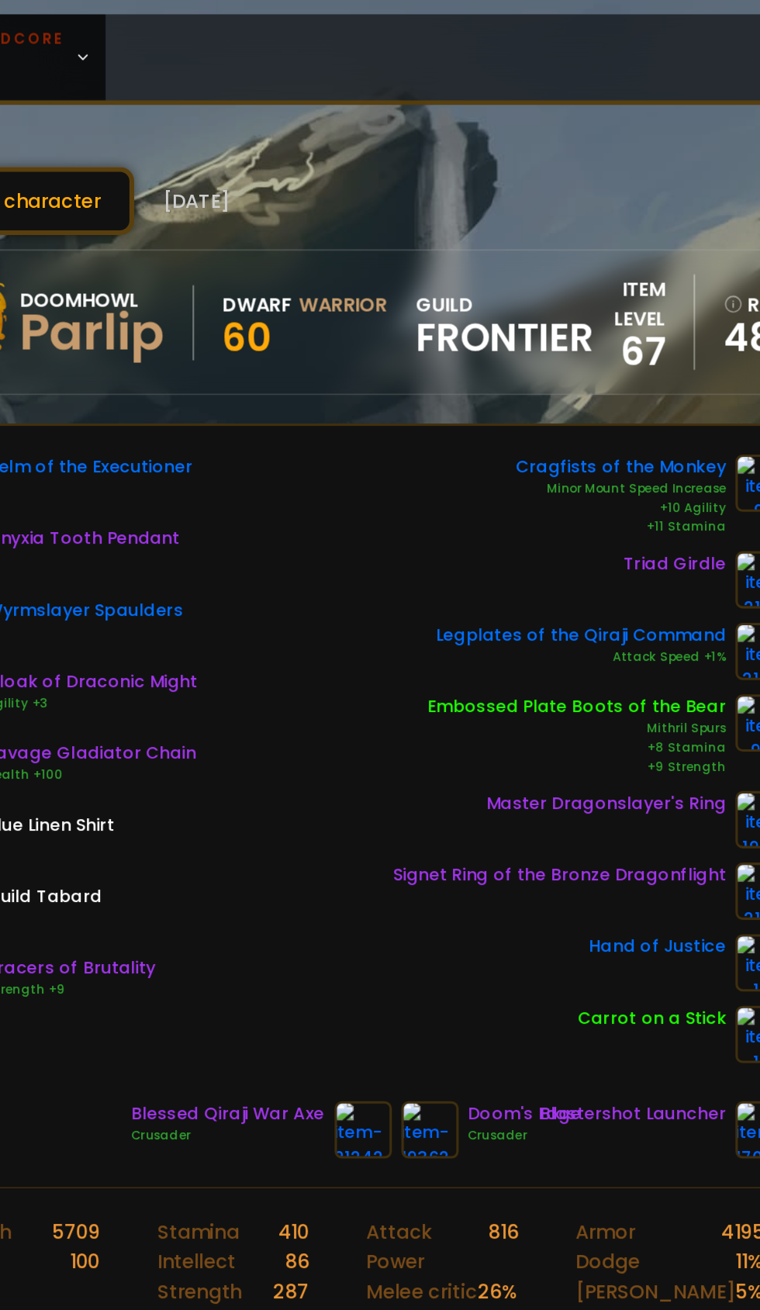
click at [421, 731] on img at bounding box center [427, 734] width 37 height 37
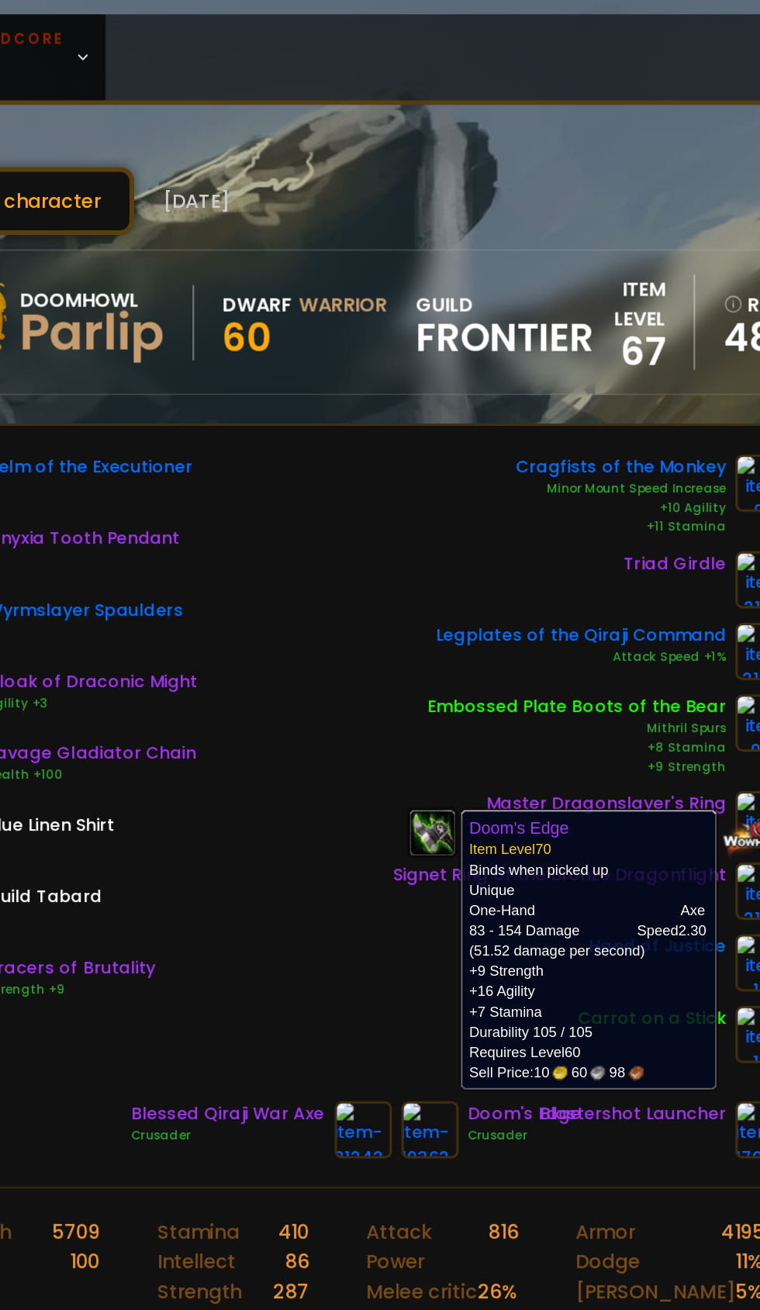
click at [357, 635] on div "Helm of the Executioner Onyxia Tooth Pendant Wyrmslayer Spaulders Cloak of Drac…" at bounding box center [380, 492] width 568 height 395
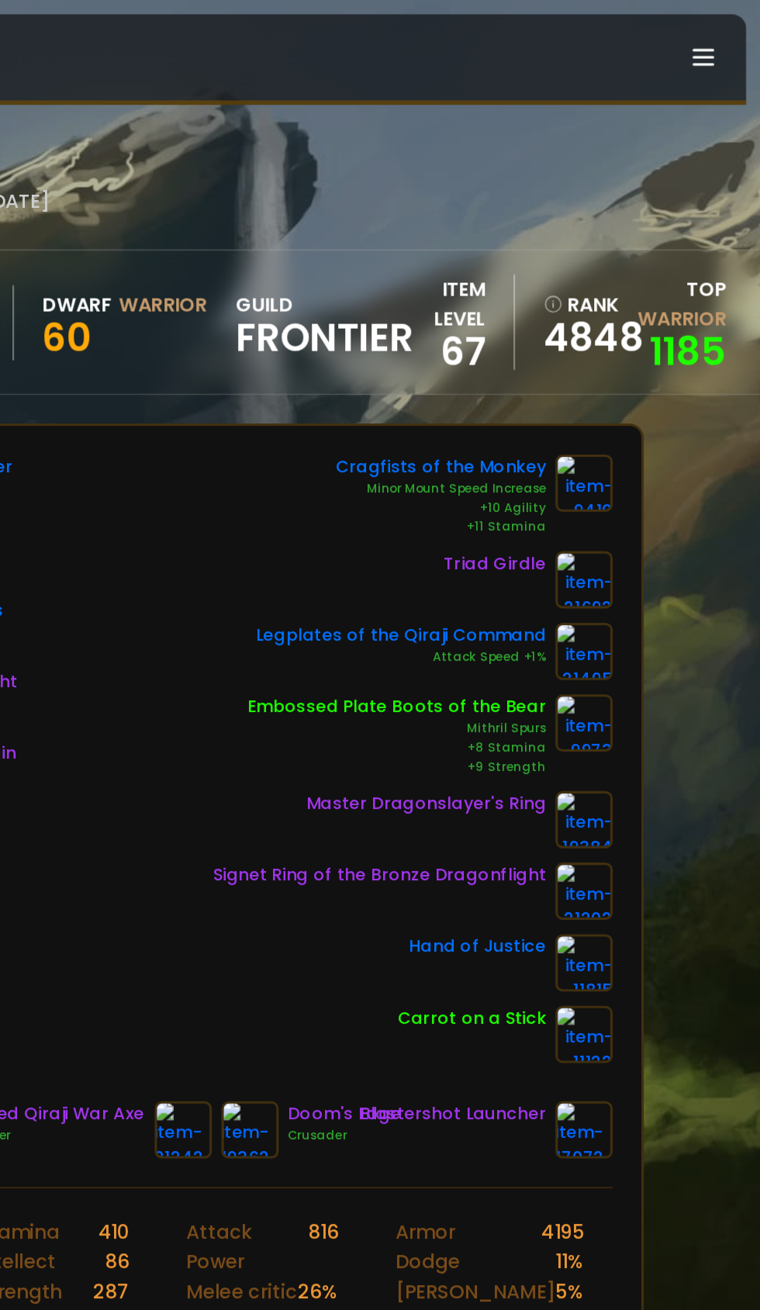
click at [427, 730] on img at bounding box center [427, 734] width 37 height 37
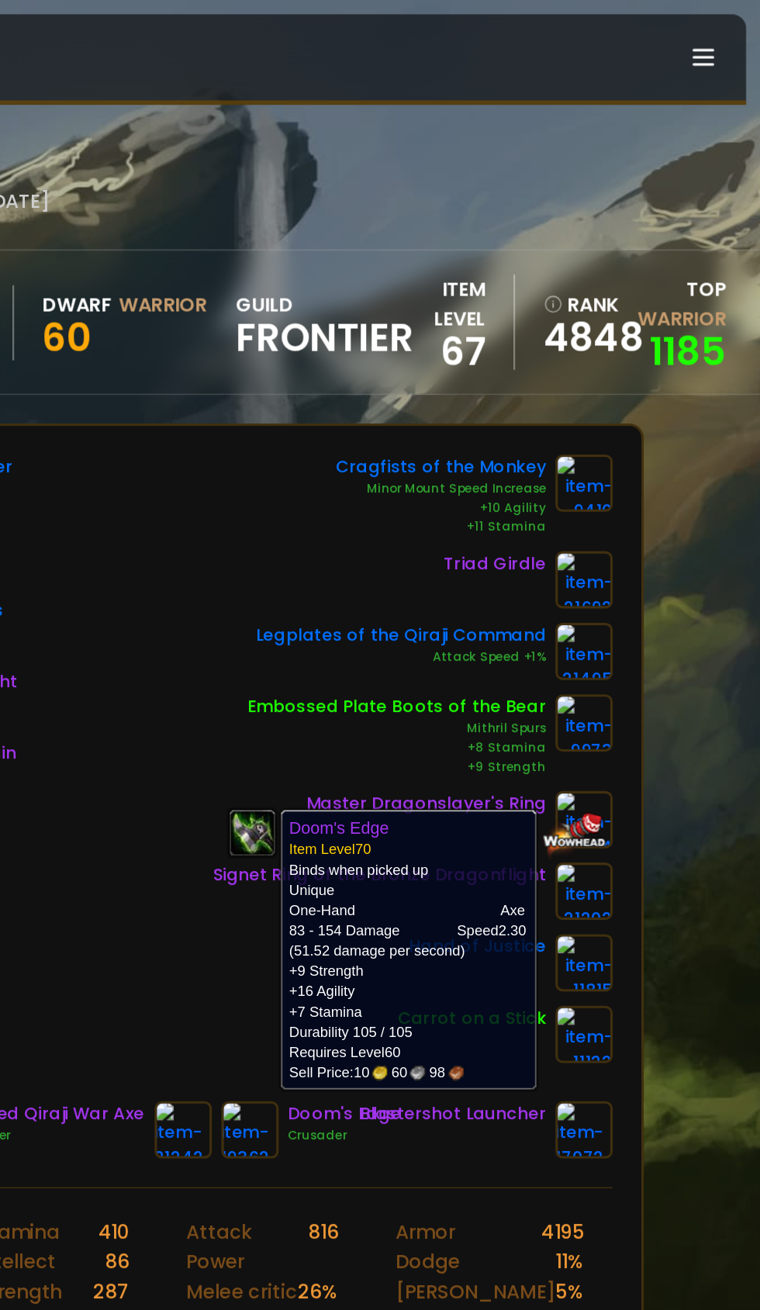
click at [385, 410] on div "Helm of the Executioner Onyxia Tooth Pendant Wyrmslayer Spaulders Cloak of Drac…" at bounding box center [380, 492] width 568 height 395
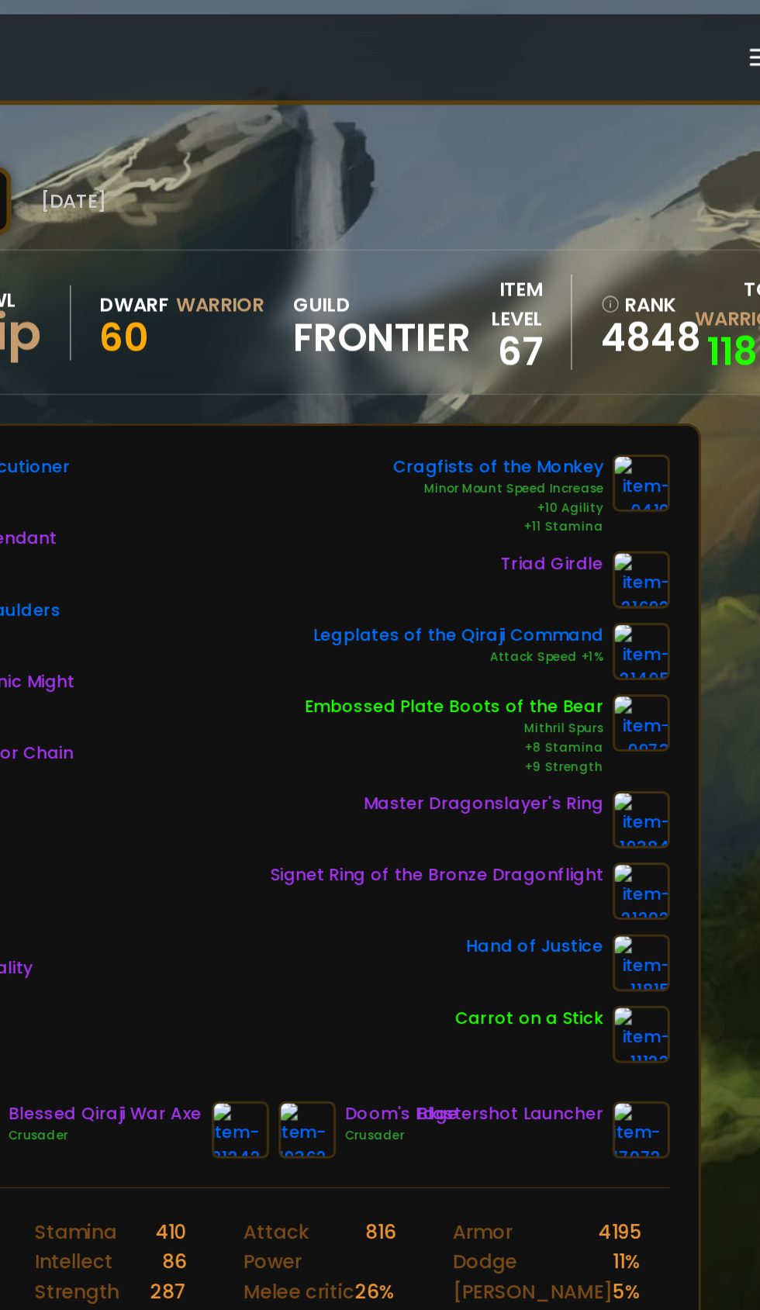
click at [640, 731] on img at bounding box center [645, 734] width 37 height 37
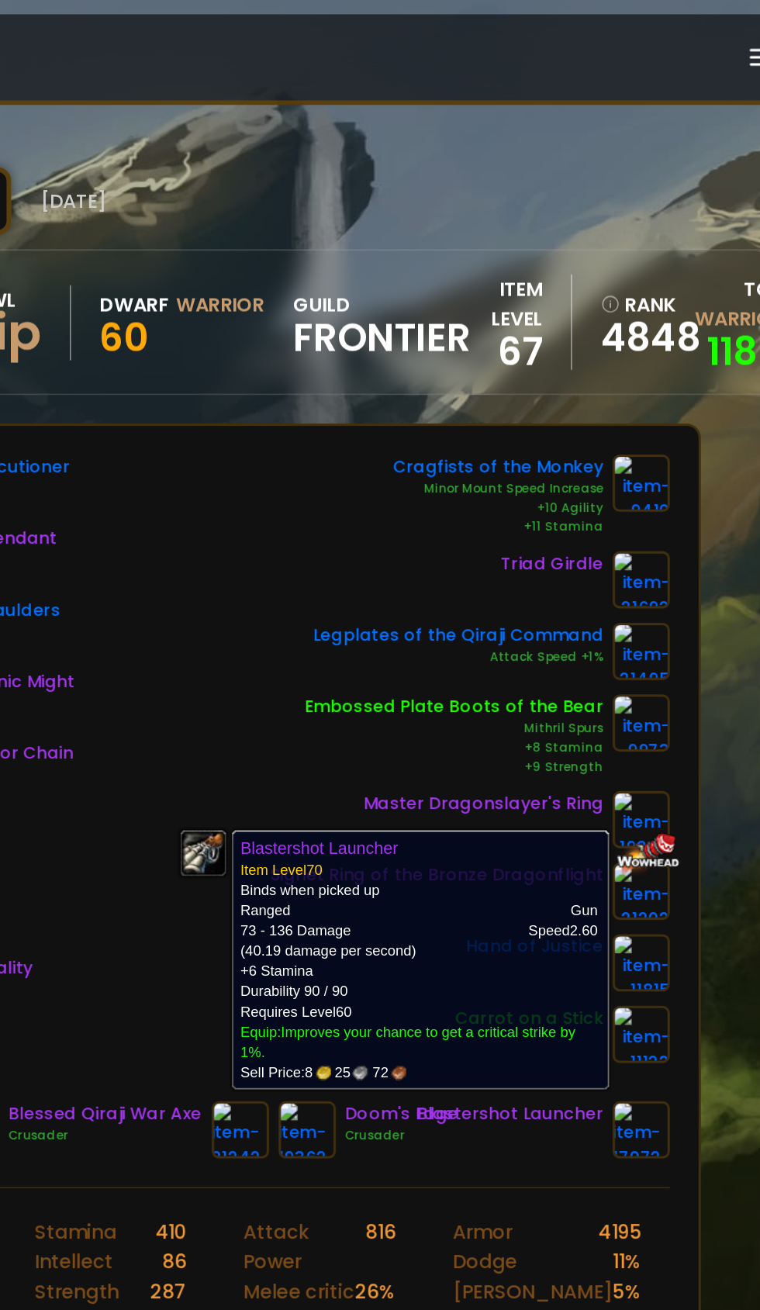
click at [452, 421] on div "Attack Speed +1%" at bounding box center [526, 427] width 188 height 12
